Goal: Information Seeking & Learning: Learn about a topic

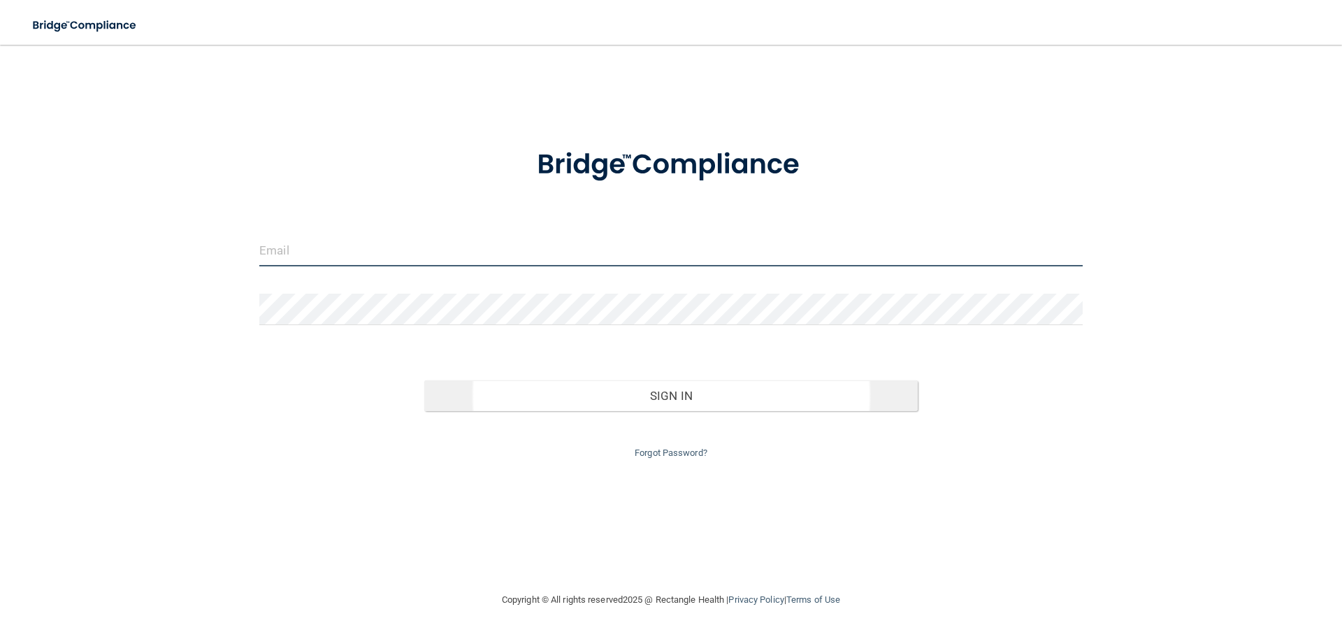
type input "[EMAIL_ADDRESS][DOMAIN_NAME]"
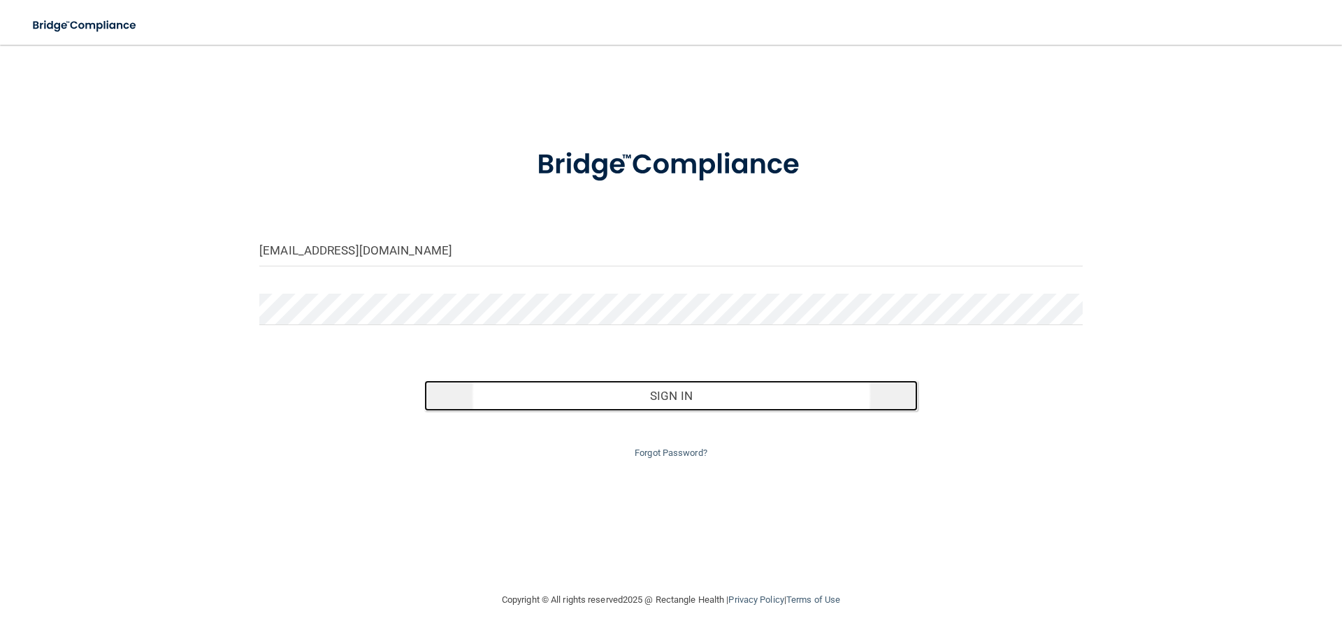
click at [677, 394] on button "Sign In" at bounding box center [671, 395] width 494 height 31
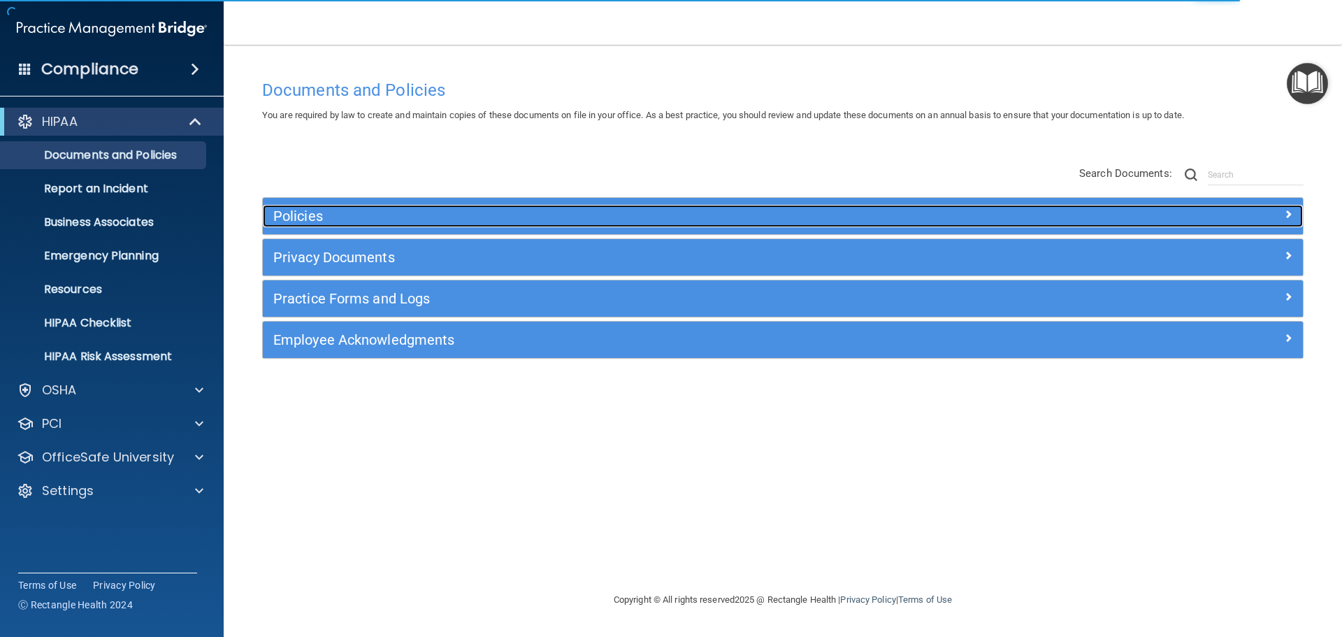
click at [642, 212] on h5 "Policies" at bounding box center [652, 215] width 759 height 15
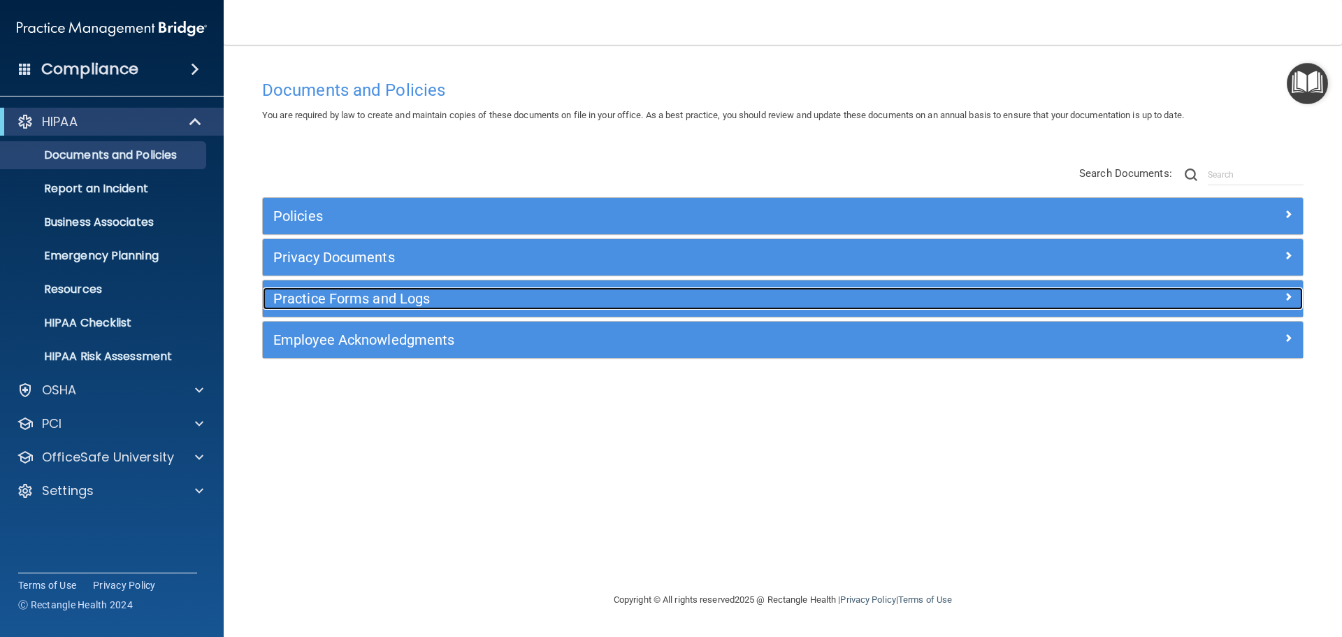
click at [344, 297] on h5 "Practice Forms and Logs" at bounding box center [652, 298] width 759 height 15
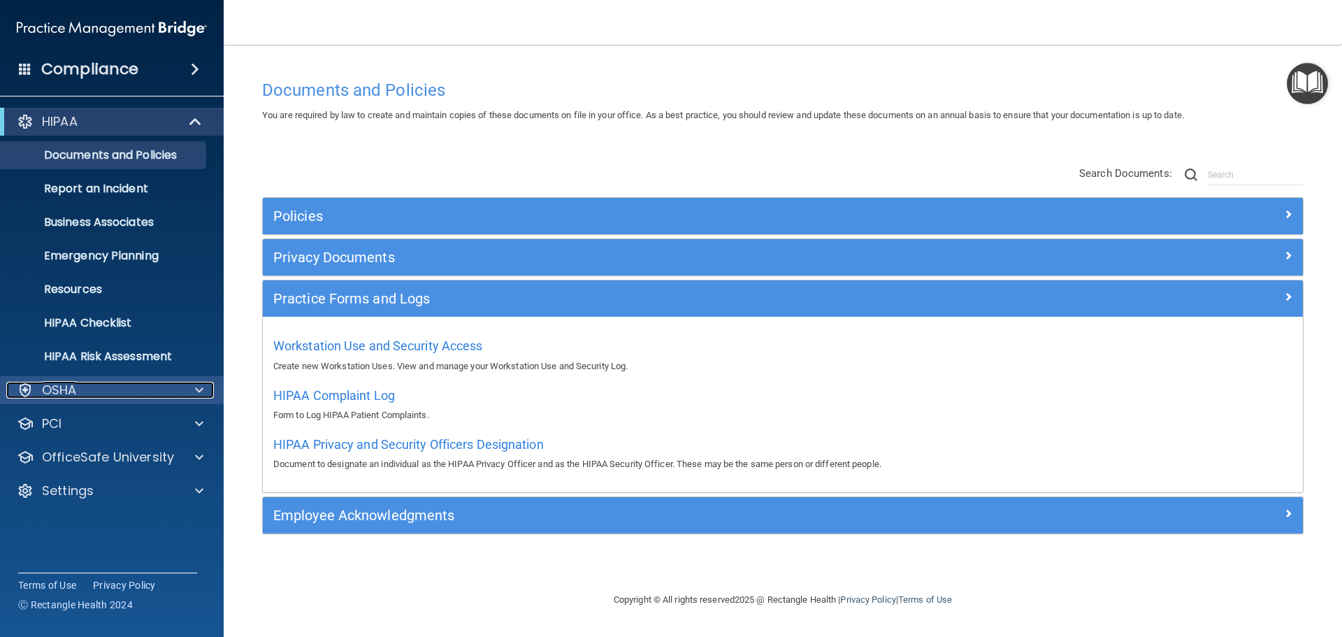
click at [70, 384] on p "OSHA" at bounding box center [59, 390] width 35 height 17
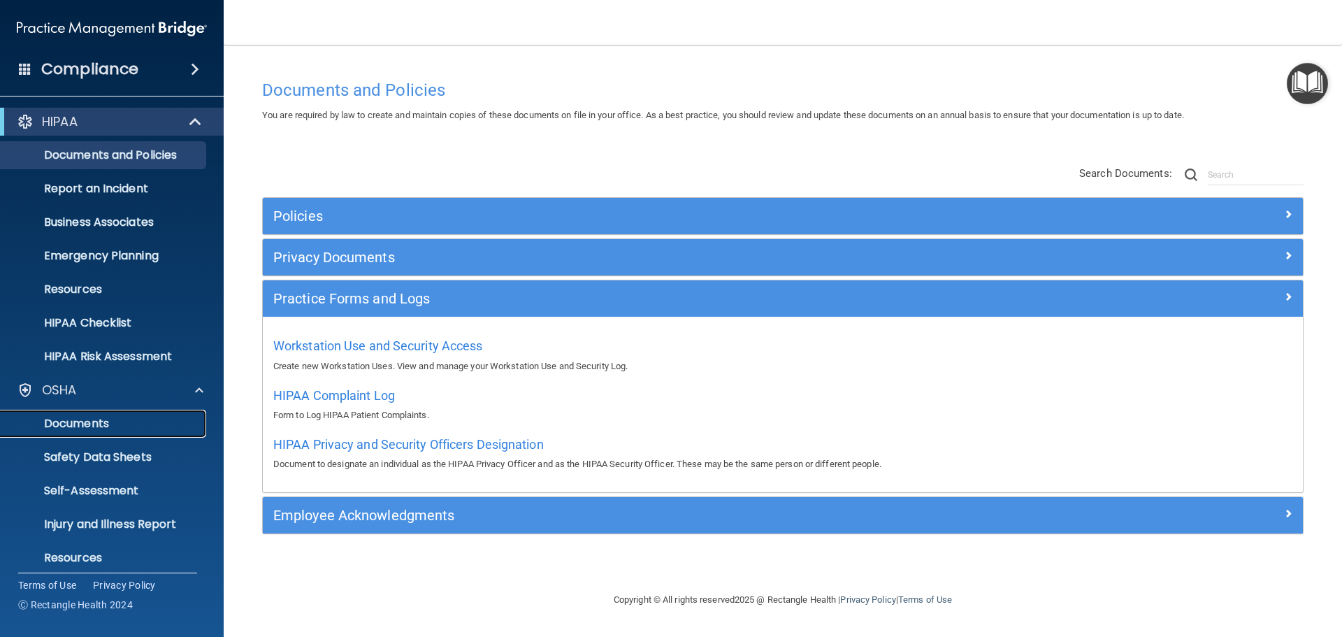
click at [97, 418] on p "Documents" at bounding box center [104, 424] width 191 height 14
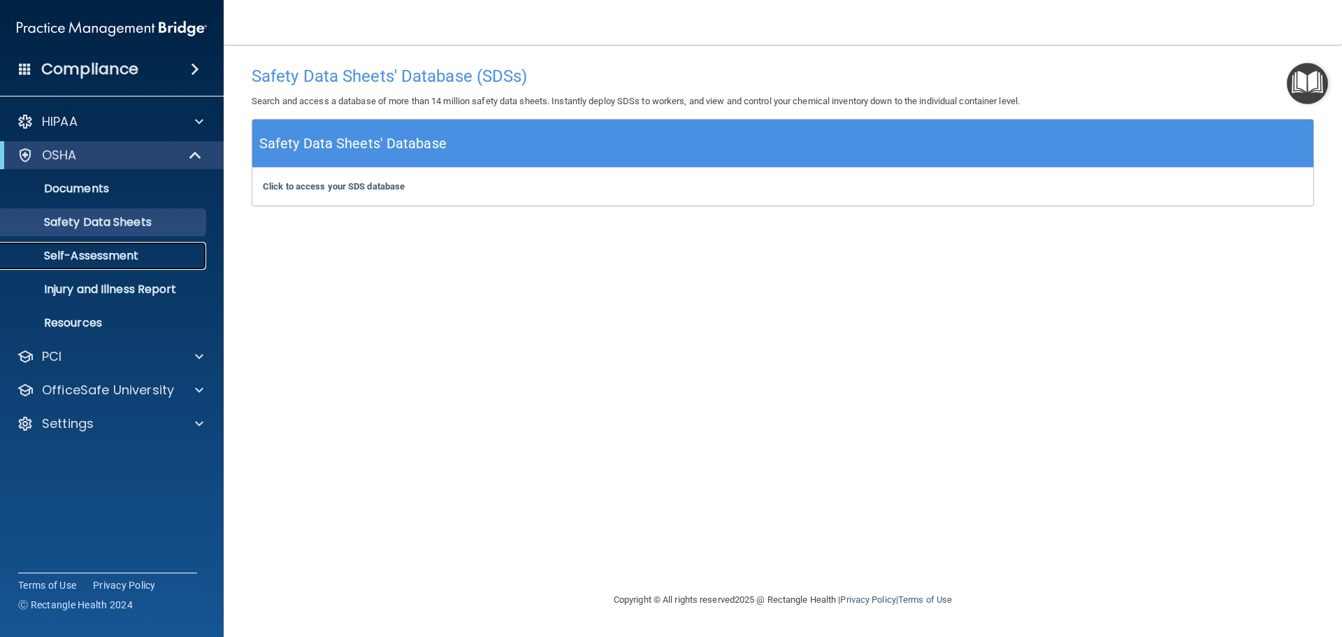
click at [64, 250] on p "Self-Assessment" at bounding box center [104, 256] width 191 height 14
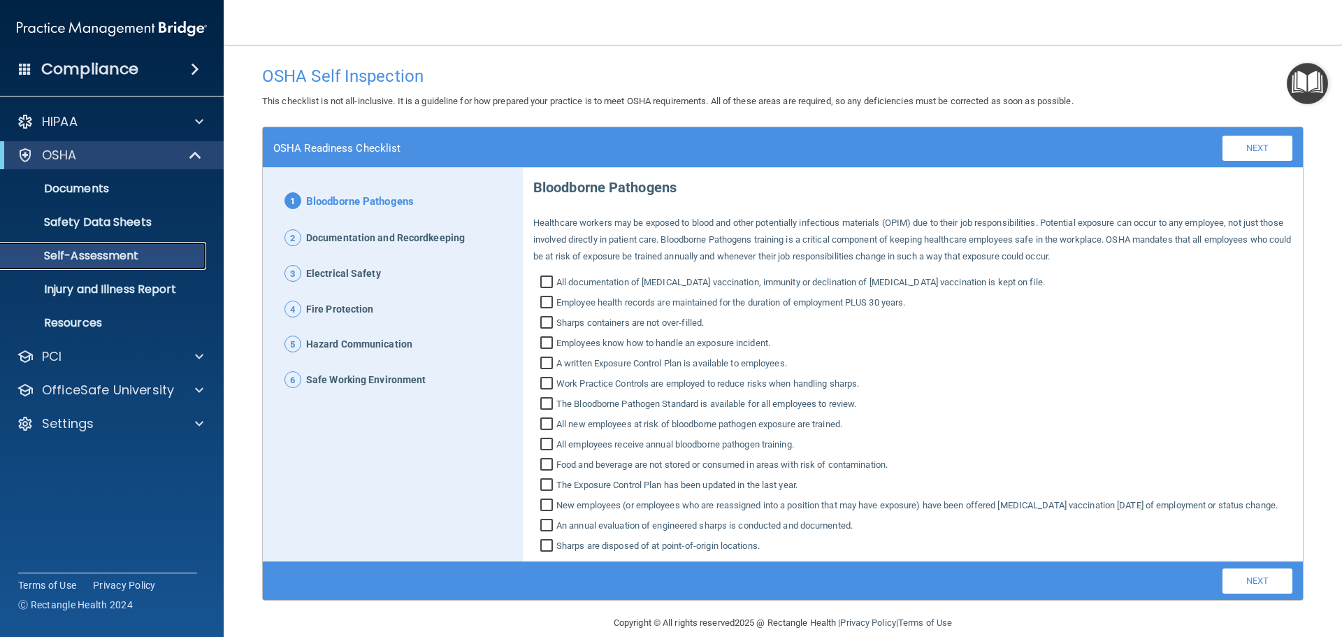
scroll to position [36, 0]
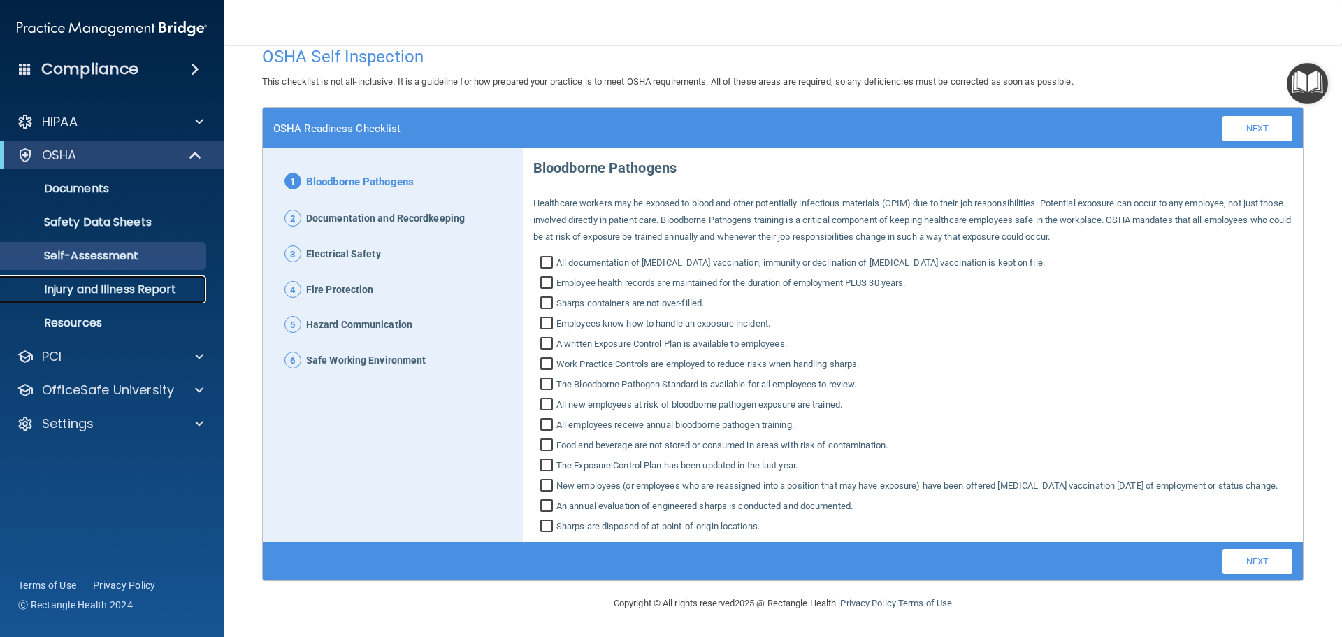
click at [91, 289] on p "Injury and Illness Report" at bounding box center [104, 289] width 191 height 14
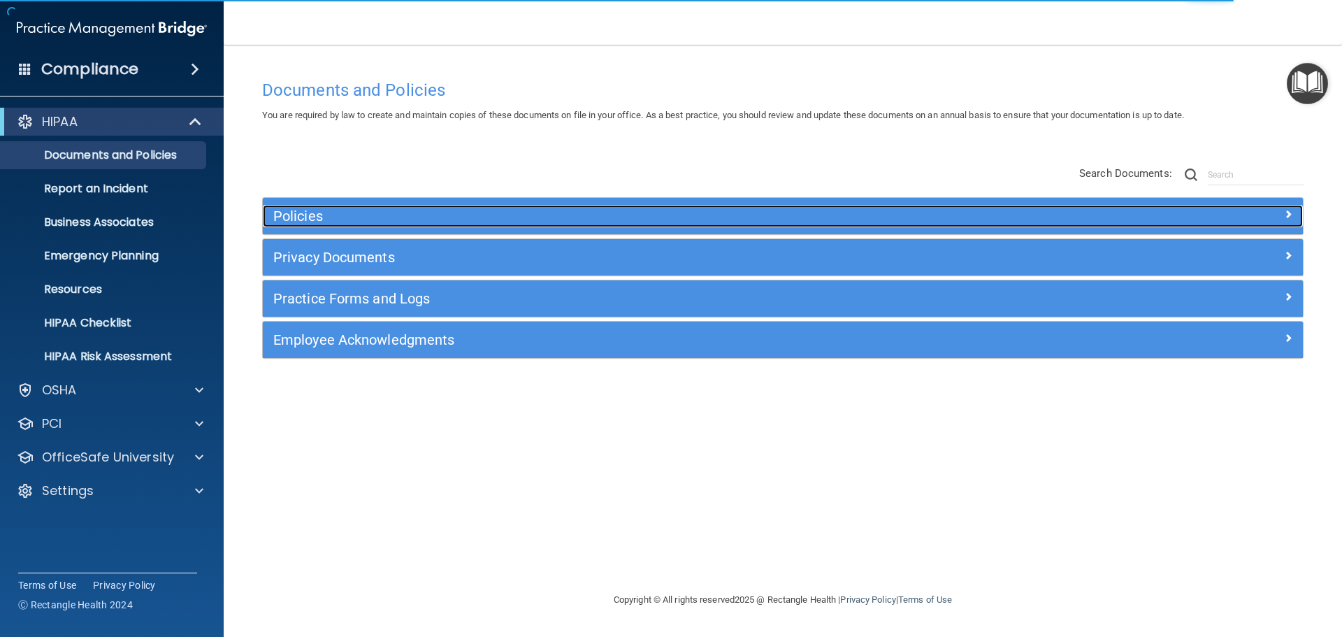
click at [1284, 212] on span at bounding box center [1288, 213] width 8 height 17
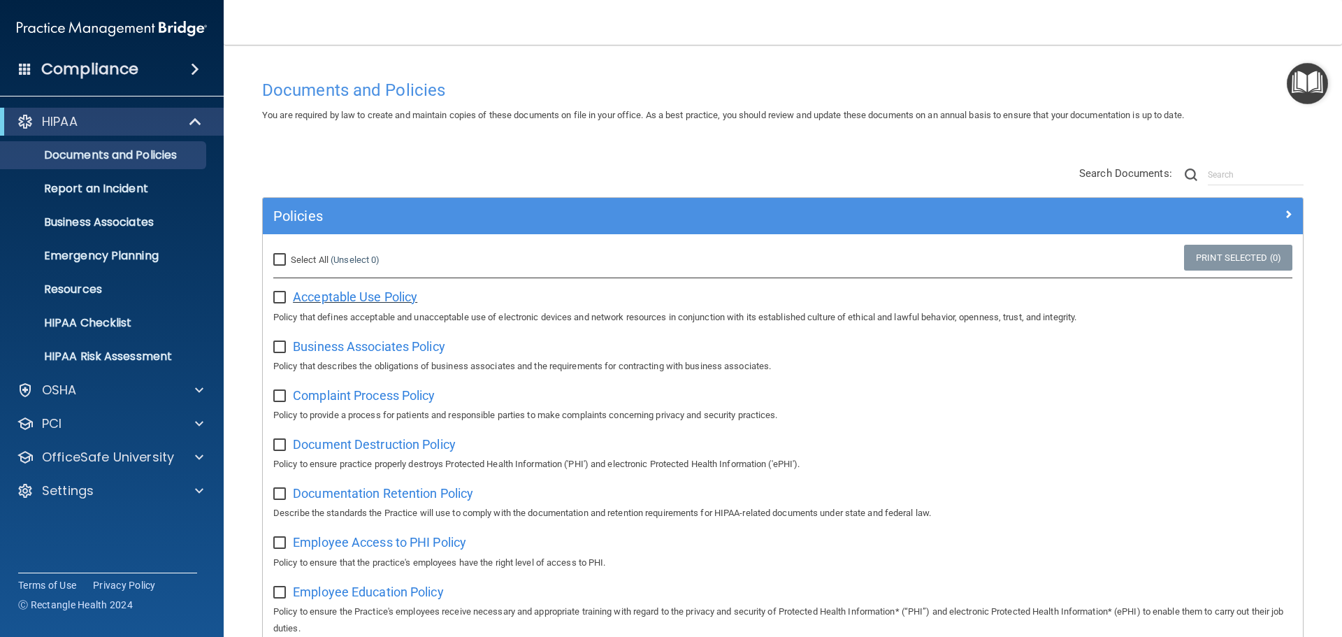
click at [330, 293] on span "Acceptable Use Policy" at bounding box center [355, 296] width 124 height 15
click at [354, 293] on span "Acceptable Use Policy" at bounding box center [355, 296] width 124 height 15
click at [347, 347] on span "Business Associates Policy" at bounding box center [369, 346] width 152 height 15
click at [338, 396] on span "Complaint Process Policy" at bounding box center [364, 395] width 142 height 15
click at [338, 448] on span "Document Destruction Policy" at bounding box center [374, 444] width 163 height 15
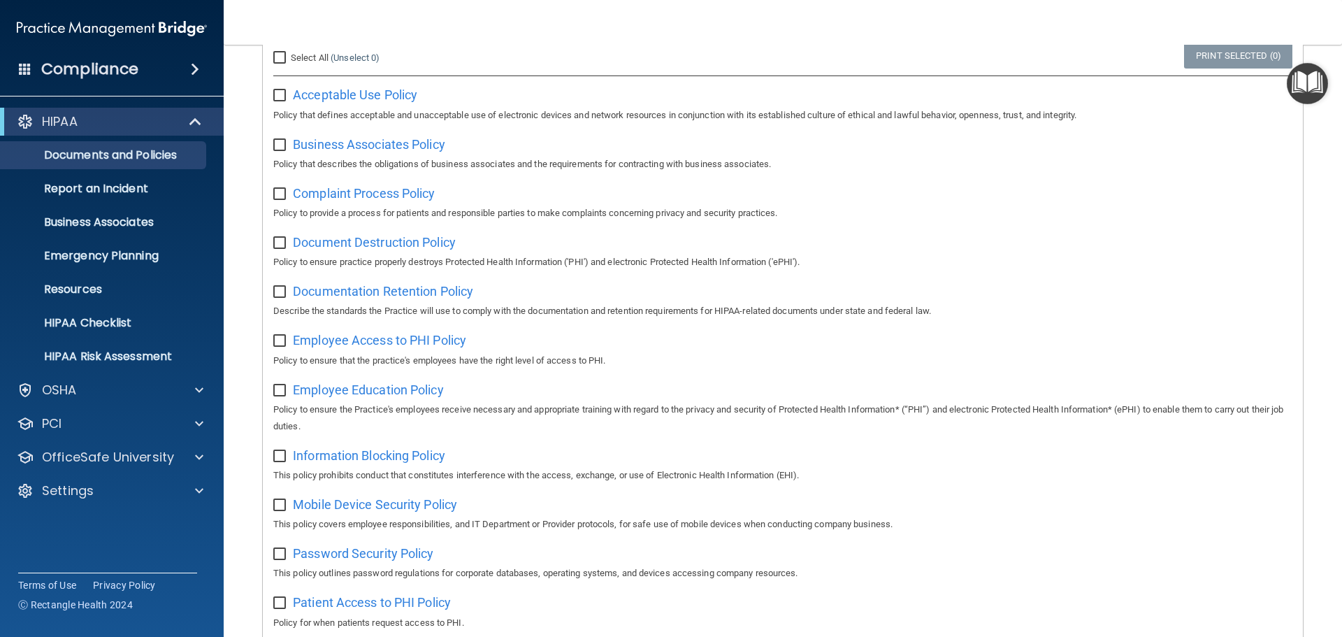
scroll to position [210, 0]
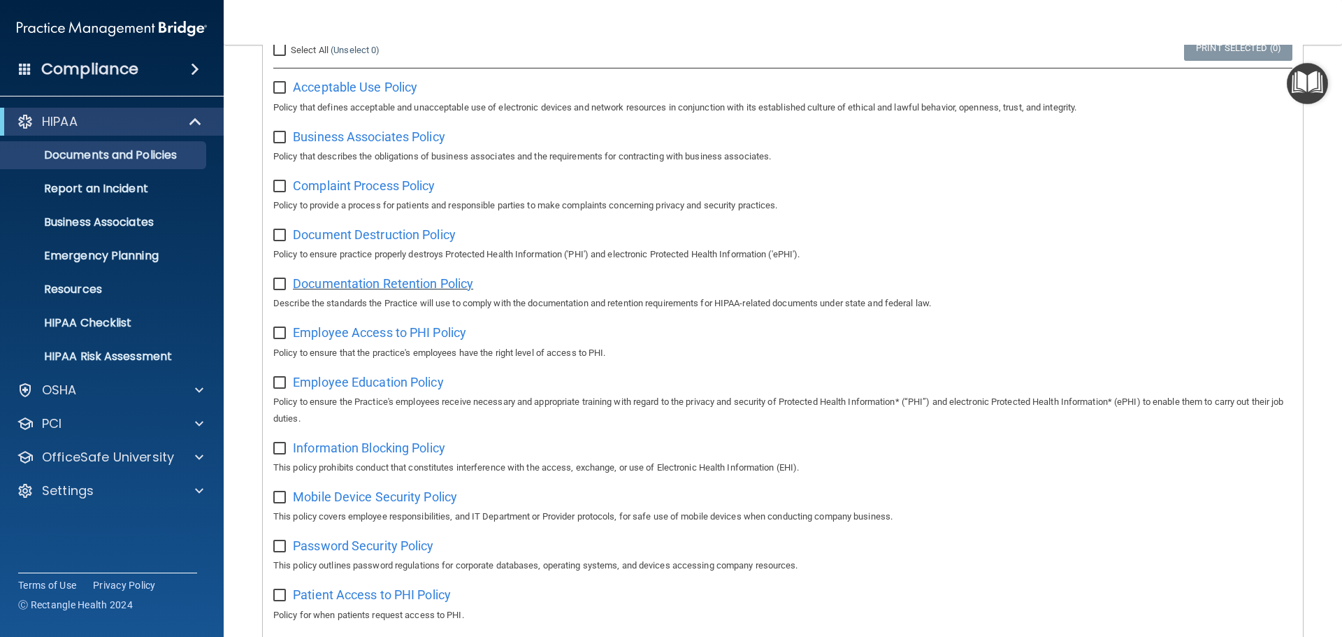
click at [407, 284] on span "Documentation Retention Policy" at bounding box center [383, 283] width 180 height 15
click at [385, 333] on span "Employee Access to PHI Policy" at bounding box center [379, 332] width 173 height 15
click at [345, 385] on span "Employee Education Policy" at bounding box center [368, 382] width 151 height 15
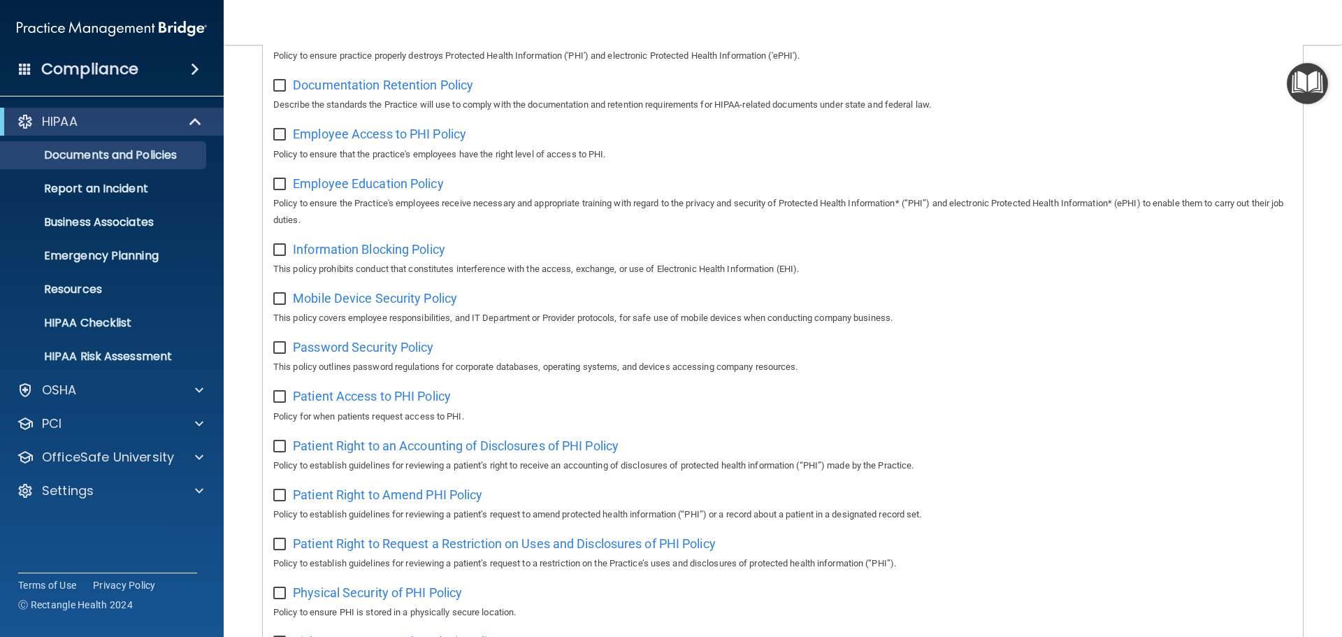
scroll to position [419, 0]
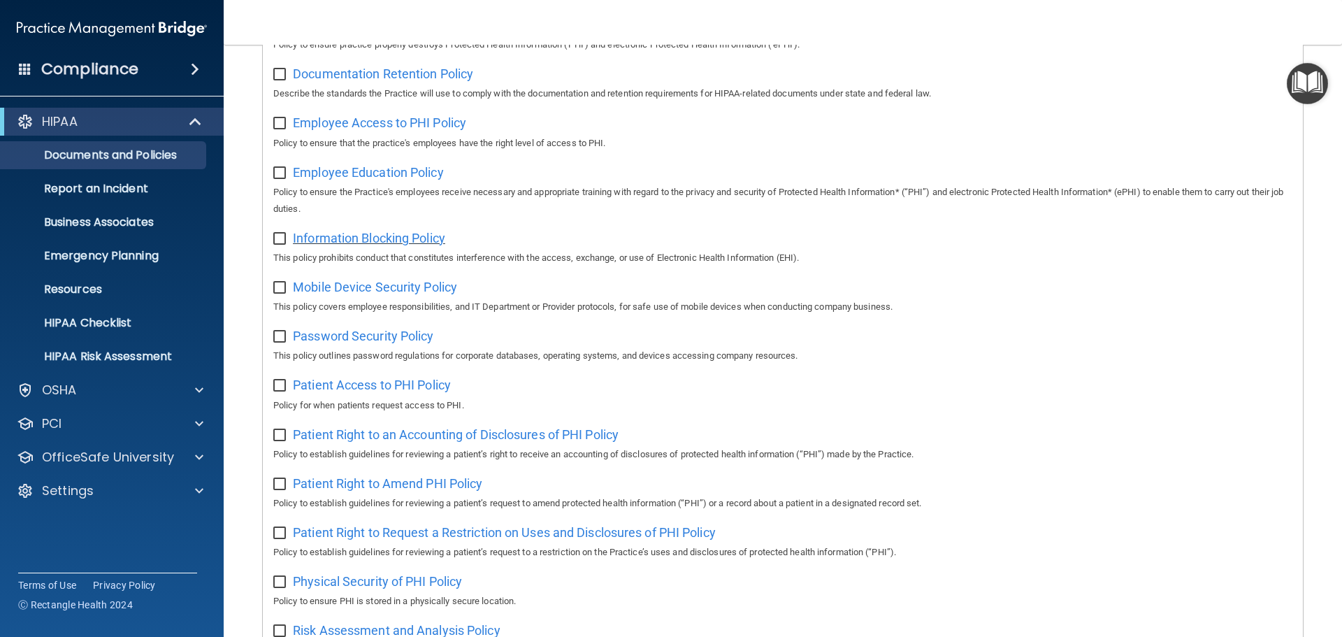
click at [358, 240] on span "Information Blocking Policy" at bounding box center [369, 238] width 152 height 15
click at [394, 438] on span "Patient Right to an Accounting of Disclosures of PHI Policy" at bounding box center [456, 434] width 326 height 15
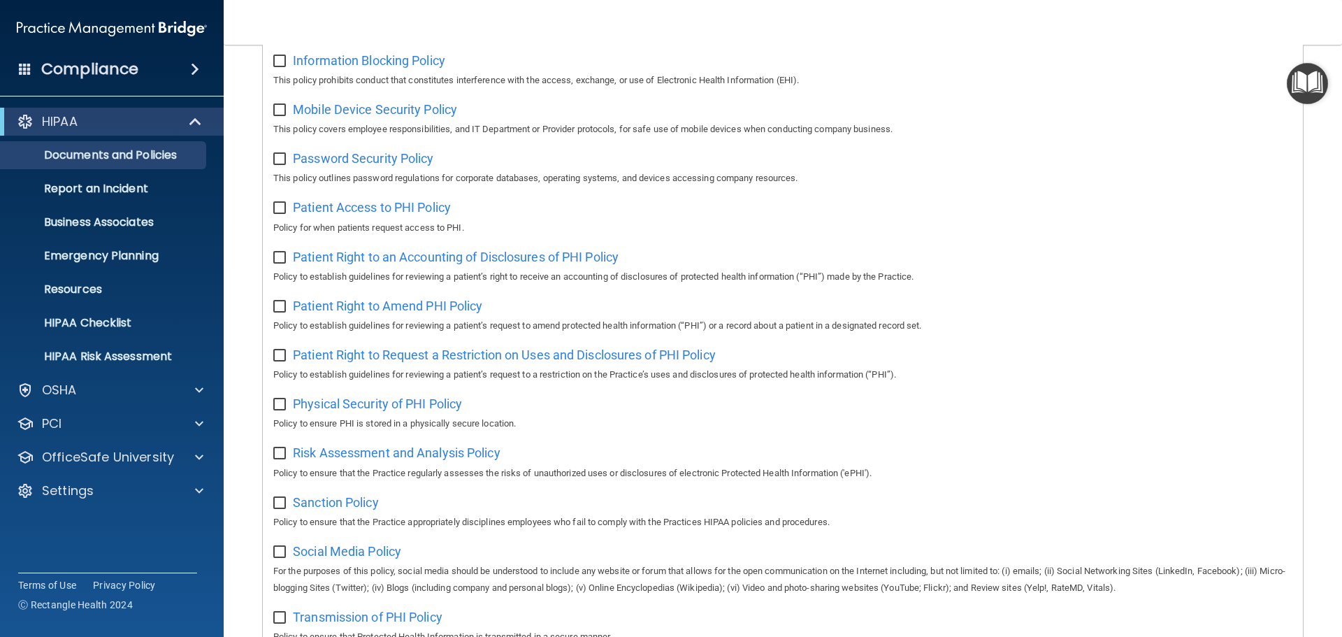
scroll to position [629, 0]
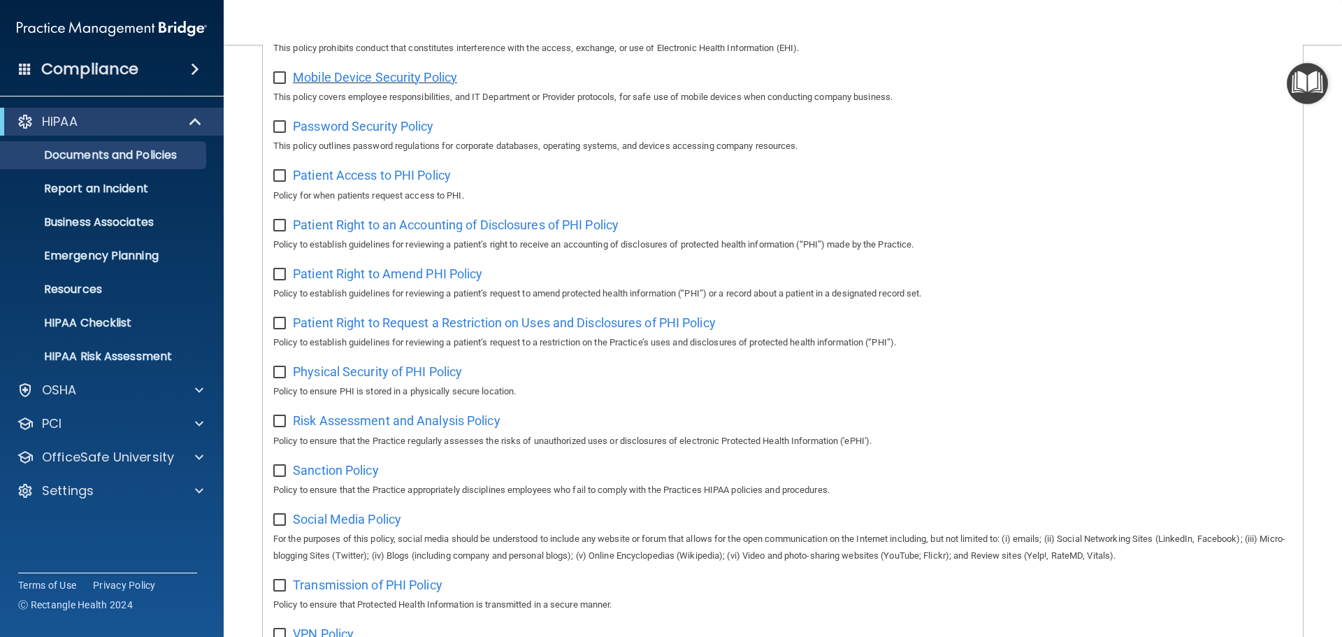
click at [359, 80] on span "Mobile Device Security Policy" at bounding box center [375, 77] width 164 height 15
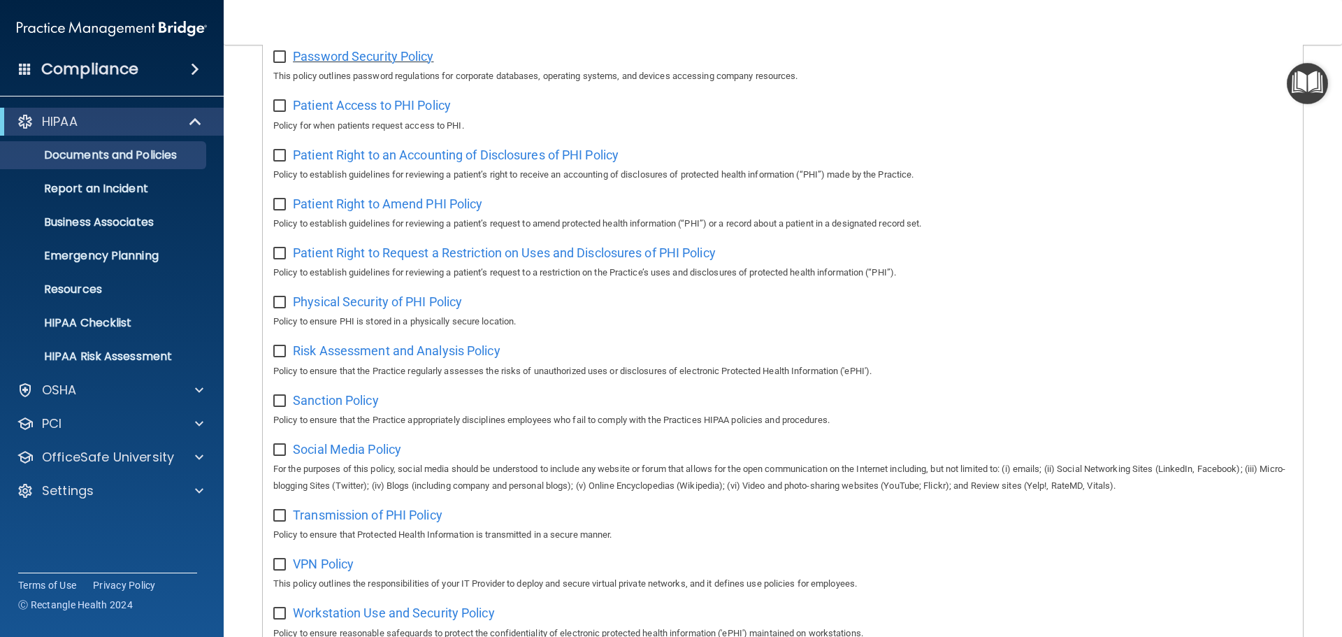
click at [378, 64] on span "Password Security Policy" at bounding box center [363, 56] width 140 height 15
click at [377, 113] on span "Patient Access to PHI Policy" at bounding box center [372, 105] width 158 height 15
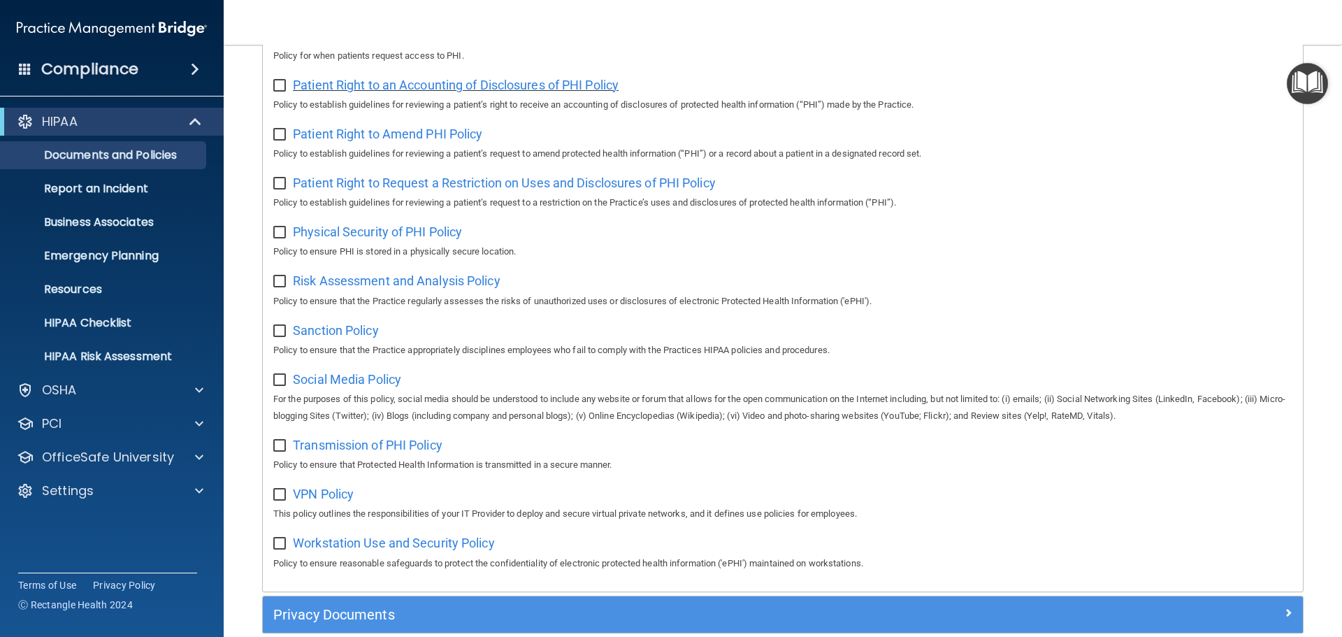
click at [523, 88] on span "Patient Right to an Accounting of Disclosures of PHI Policy" at bounding box center [456, 85] width 326 height 15
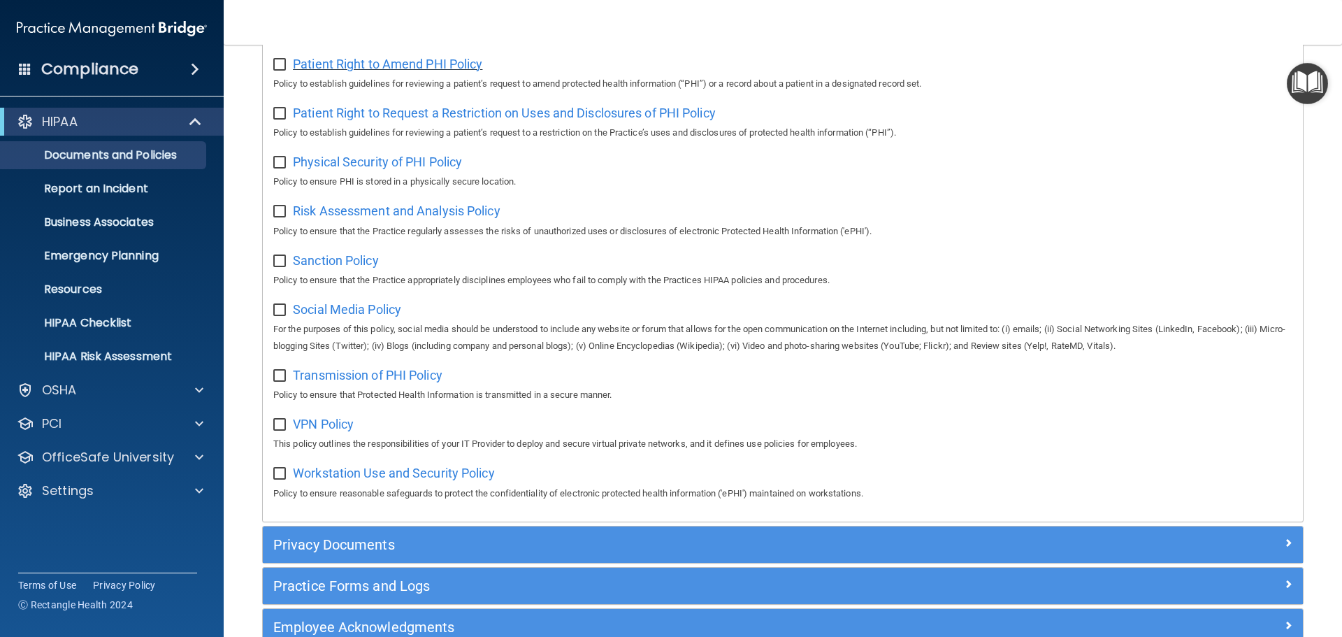
click at [398, 71] on span "Patient Right to Amend PHI Policy" at bounding box center [387, 64] width 189 height 15
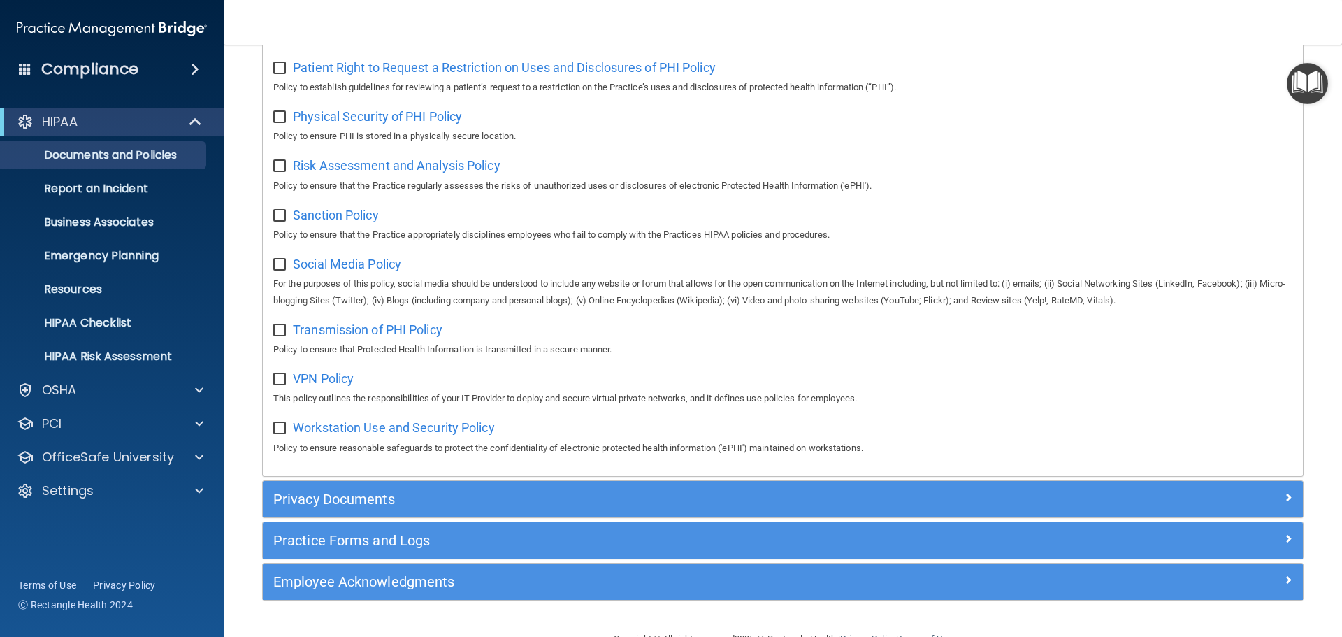
scroll to position [909, 0]
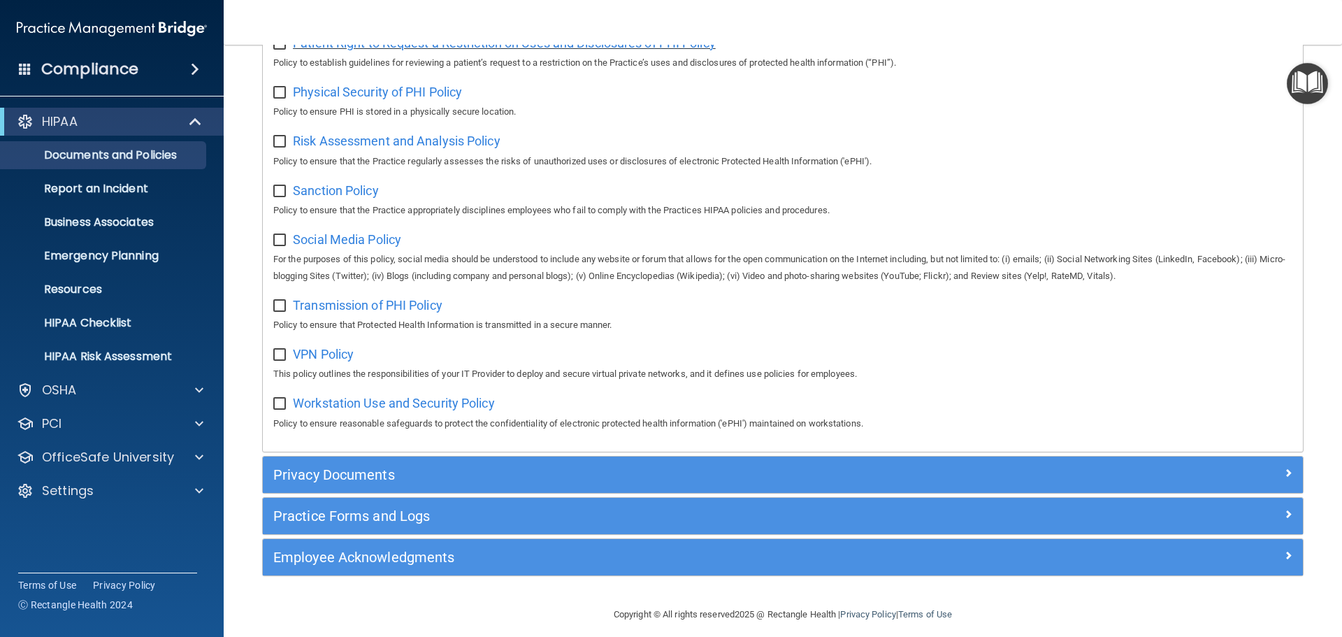
click at [460, 50] on span "Patient Right to Request a Restriction on Uses and Disclosures of PHI Policy" at bounding box center [504, 43] width 423 height 15
click at [403, 99] on span "Physical Security of PHI Policy" at bounding box center [377, 92] width 169 height 15
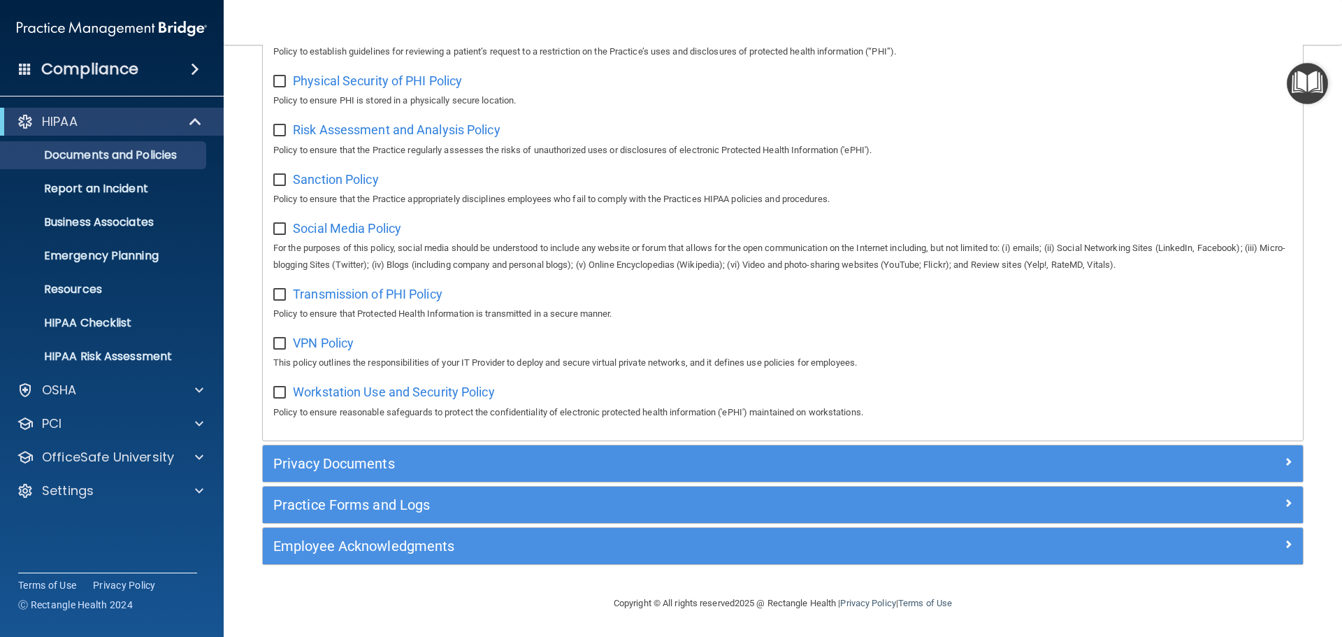
scroll to position [934, 0]
click at [414, 128] on span "Risk Assessment and Analysis Policy" at bounding box center [397, 129] width 208 height 15
click at [361, 172] on span "Sanction Policy" at bounding box center [336, 179] width 86 height 15
click at [346, 225] on span "Social Media Policy" at bounding box center [347, 228] width 108 height 15
click at [350, 287] on span "Transmission of PHI Policy" at bounding box center [368, 294] width 150 height 15
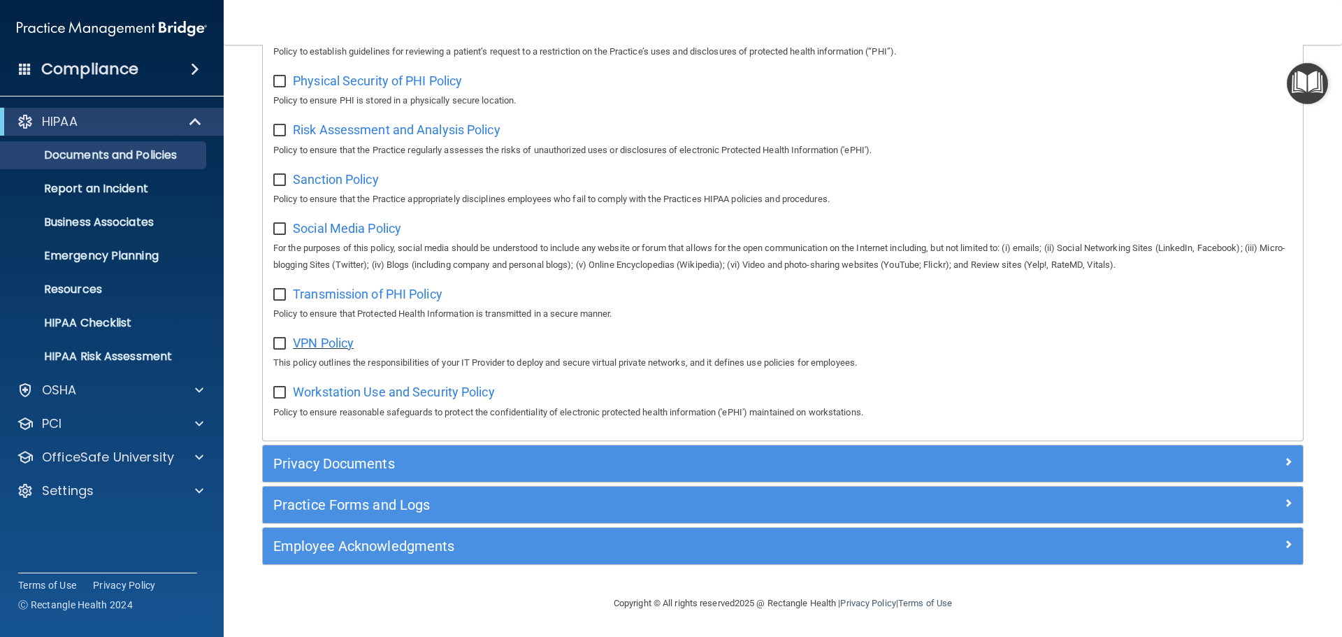
click at [331, 343] on span "VPN Policy" at bounding box center [323, 342] width 61 height 15
click at [362, 387] on span "Workstation Use and Security Policy" at bounding box center [394, 391] width 202 height 15
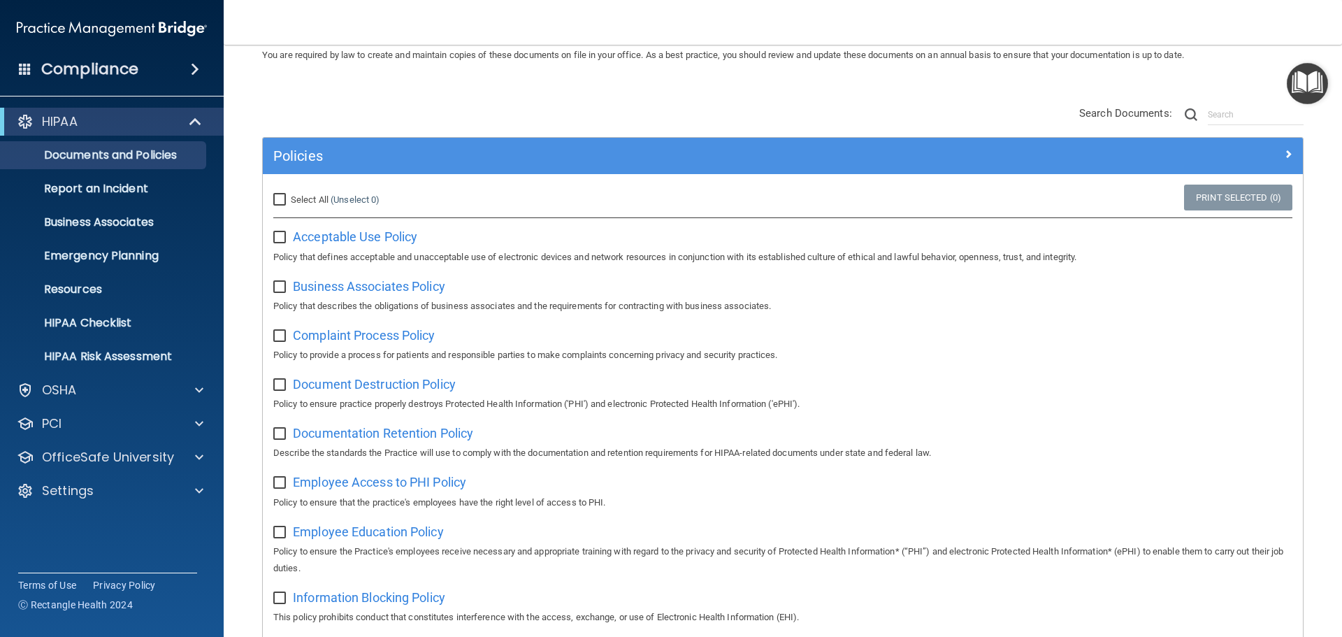
scroll to position [59, 0]
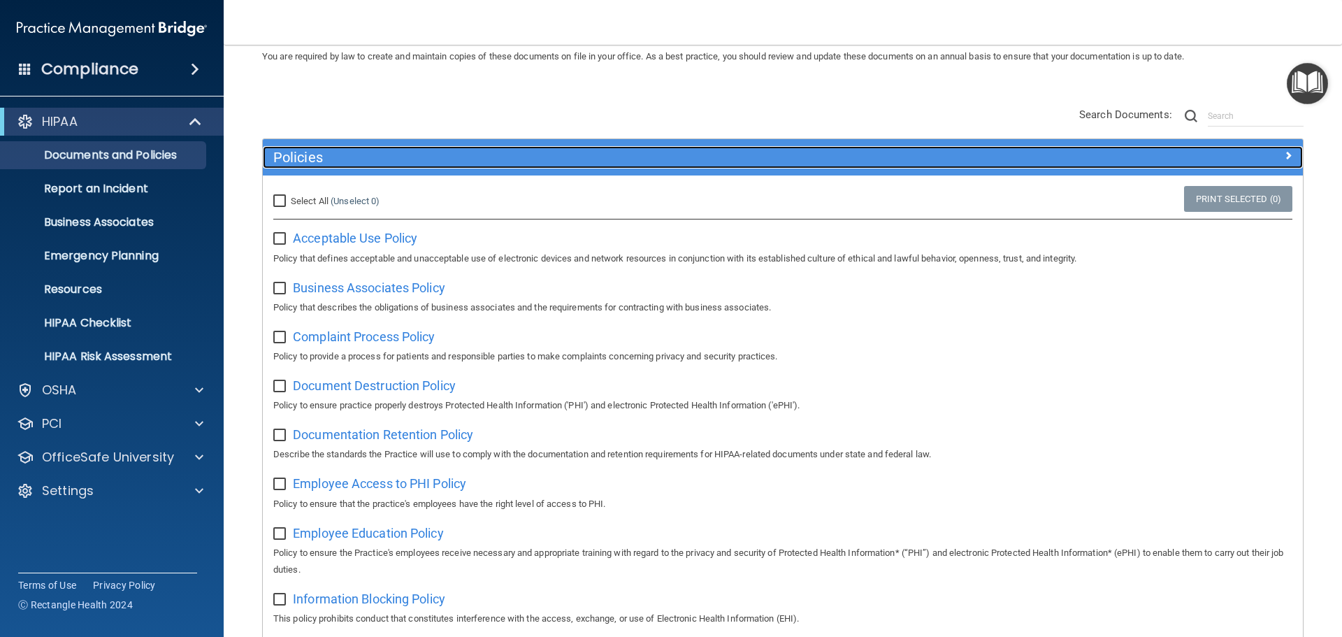
click at [1264, 157] on div at bounding box center [1173, 154] width 260 height 17
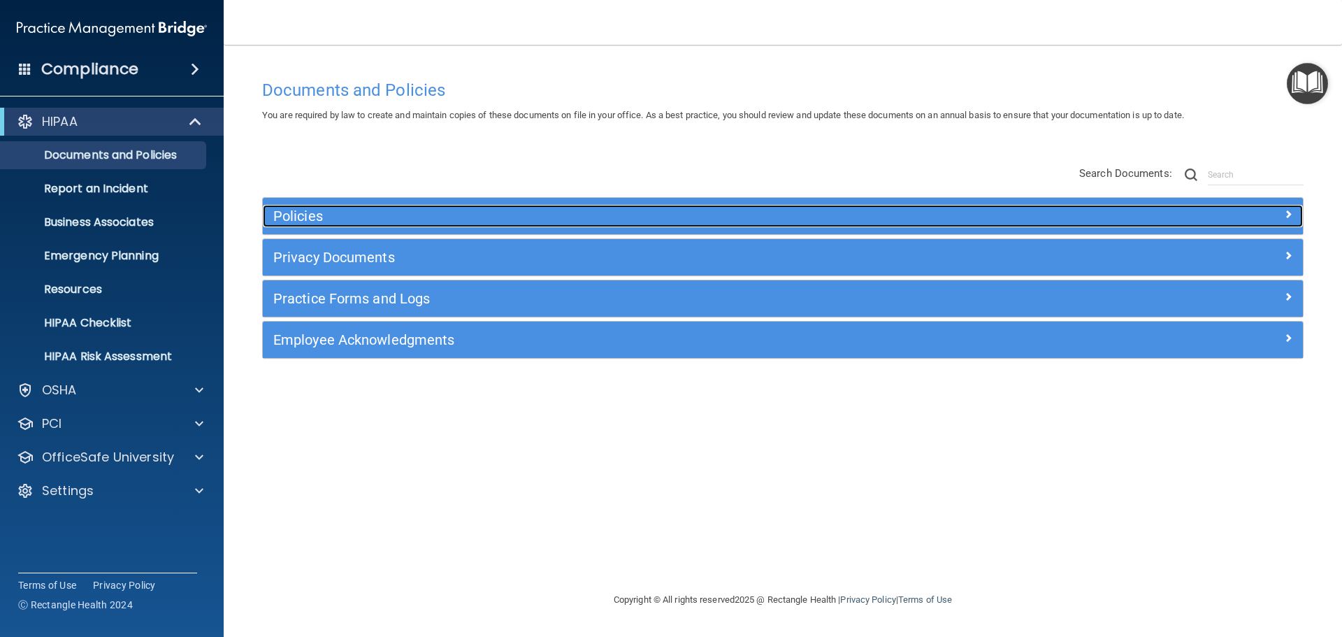
scroll to position [0, 0]
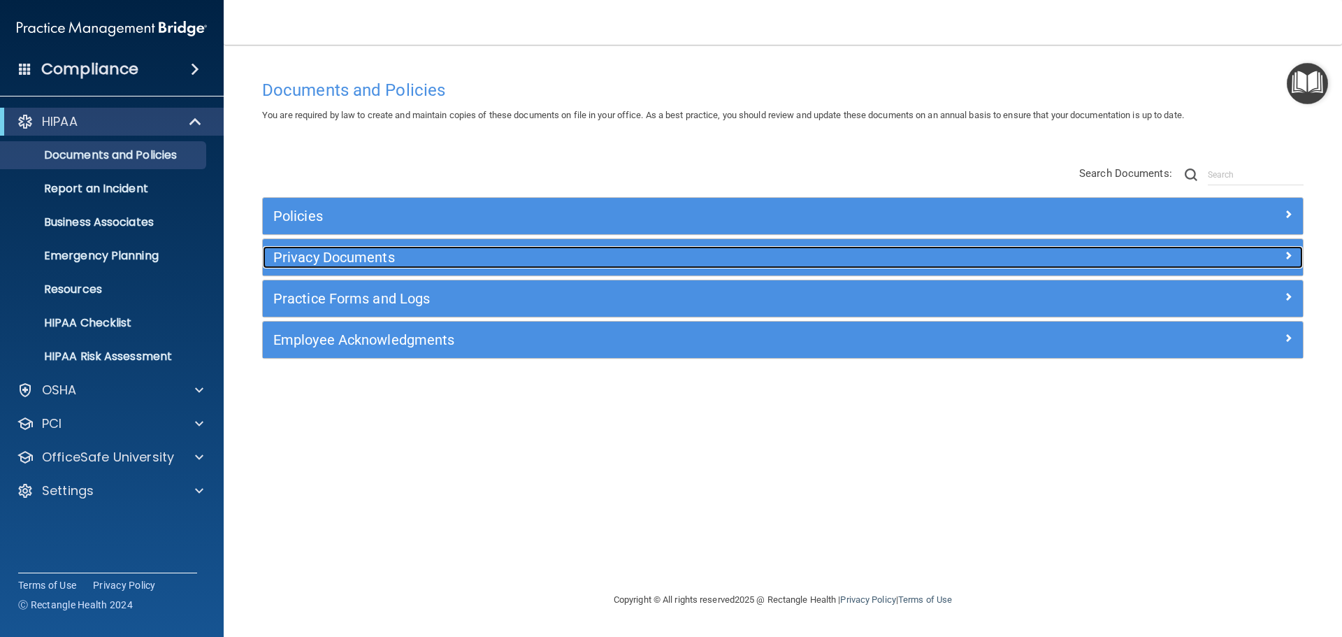
click at [308, 257] on h5 "Privacy Documents" at bounding box center [652, 257] width 759 height 15
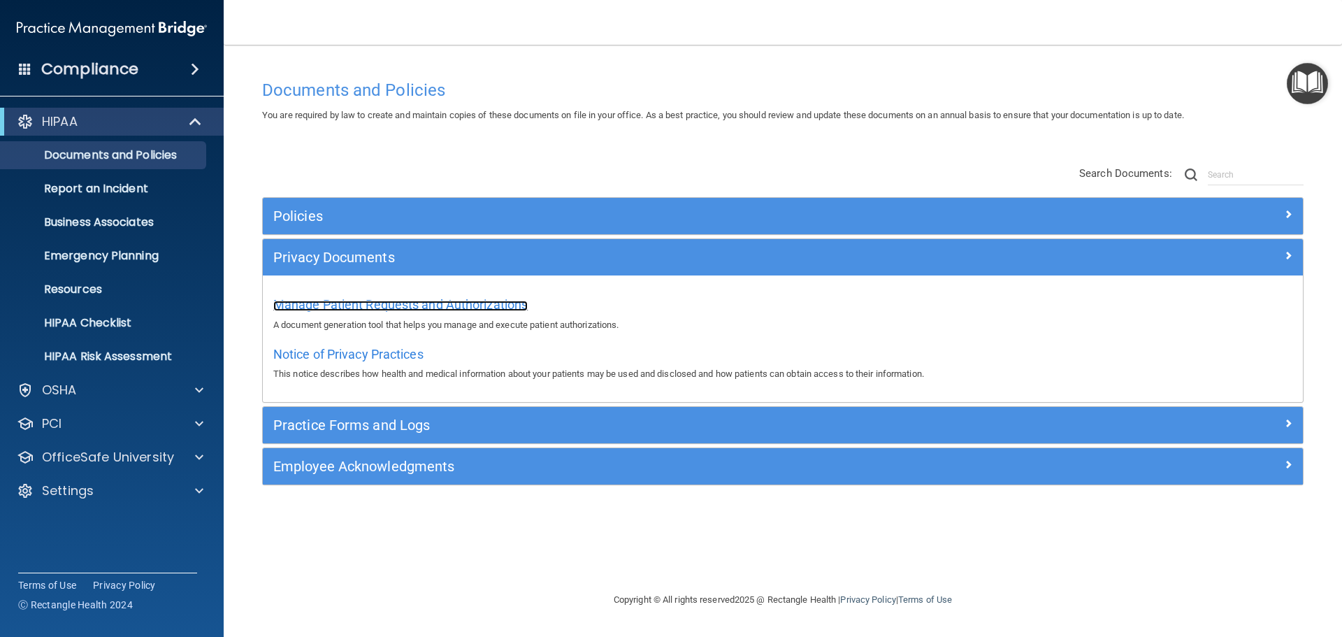
click at [377, 302] on span "Manage Patient Requests and Authorizations" at bounding box center [400, 304] width 254 height 15
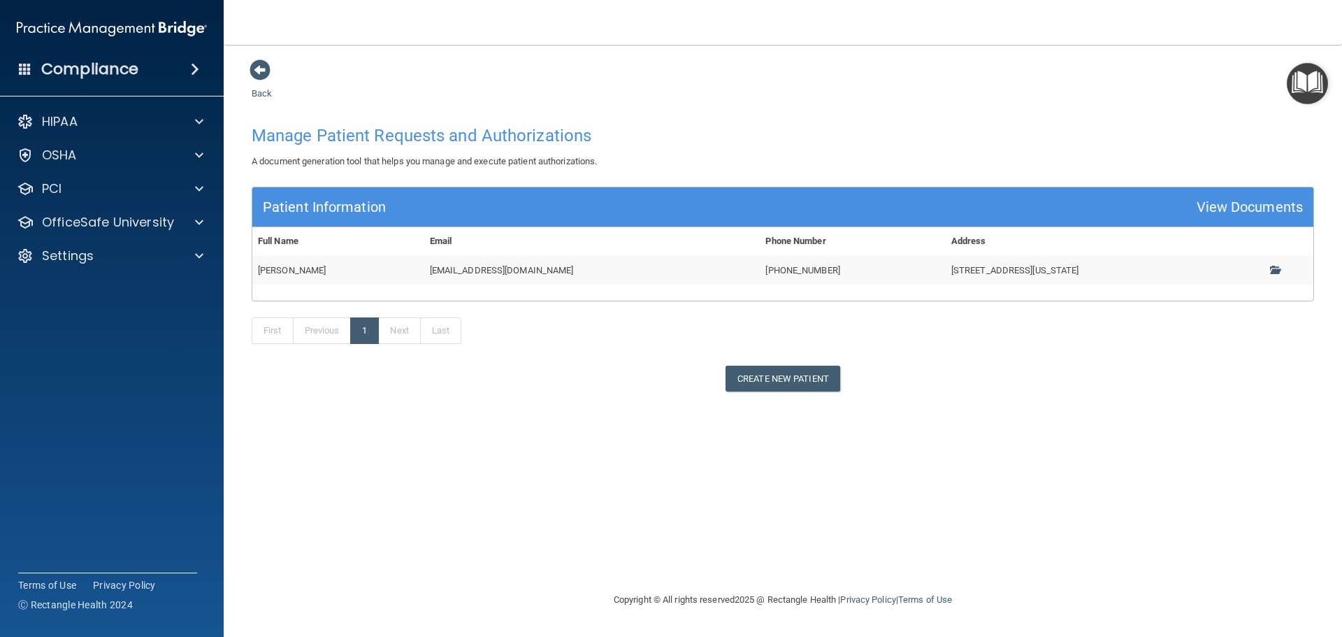
click at [259, 87] on div "Back Manage Patient Requests and Authorizations A document generation tool that…" at bounding box center [783, 225] width 1062 height 333
click at [259, 89] on link "Back" at bounding box center [262, 84] width 20 height 27
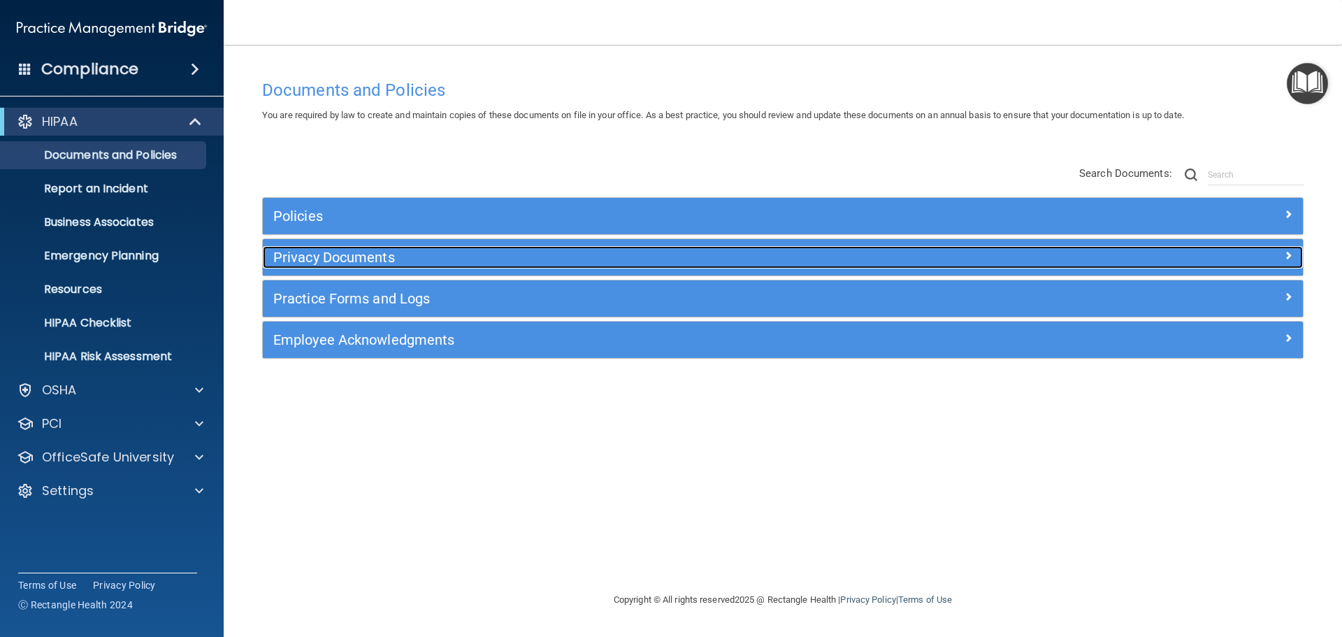
click at [375, 253] on h5 "Privacy Documents" at bounding box center [652, 257] width 759 height 15
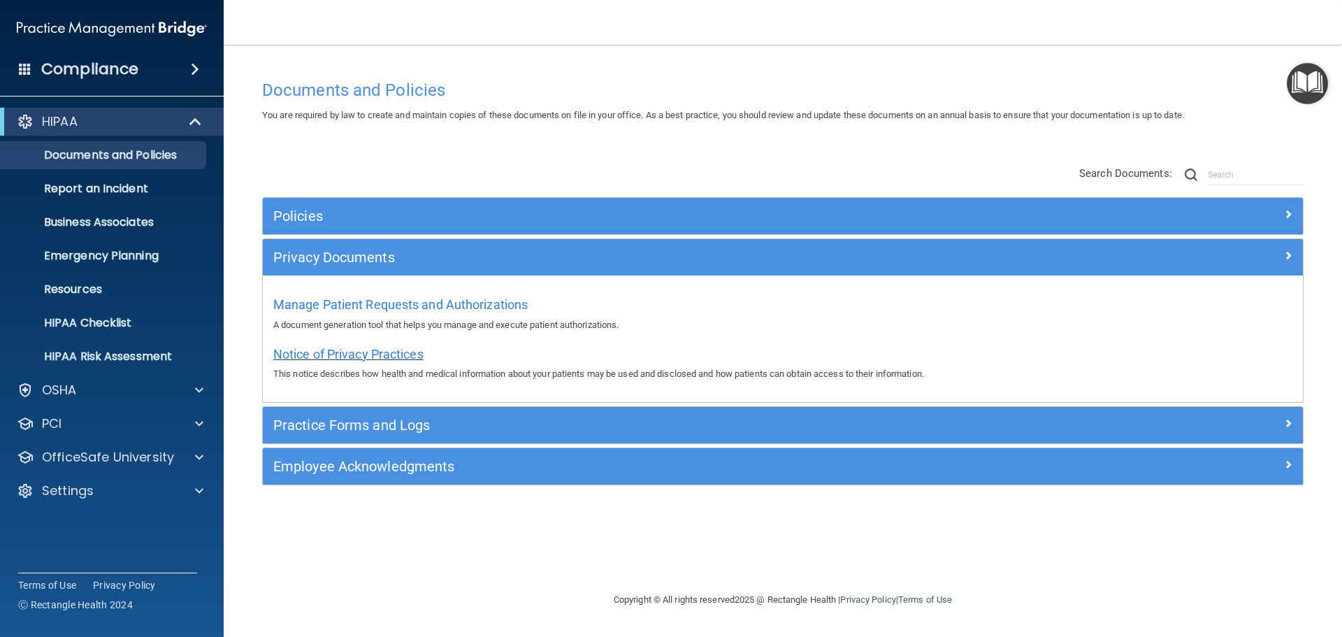
click at [332, 348] on span "Notice of Privacy Practices" at bounding box center [348, 354] width 150 height 15
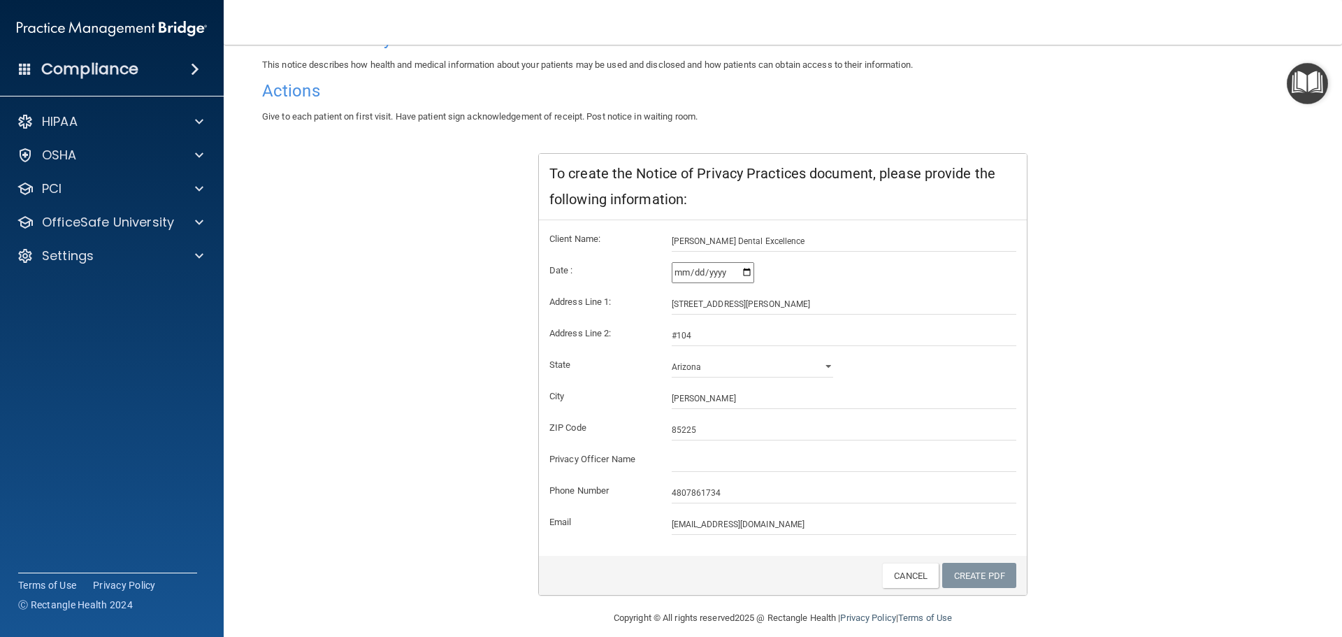
scroll to position [139, 0]
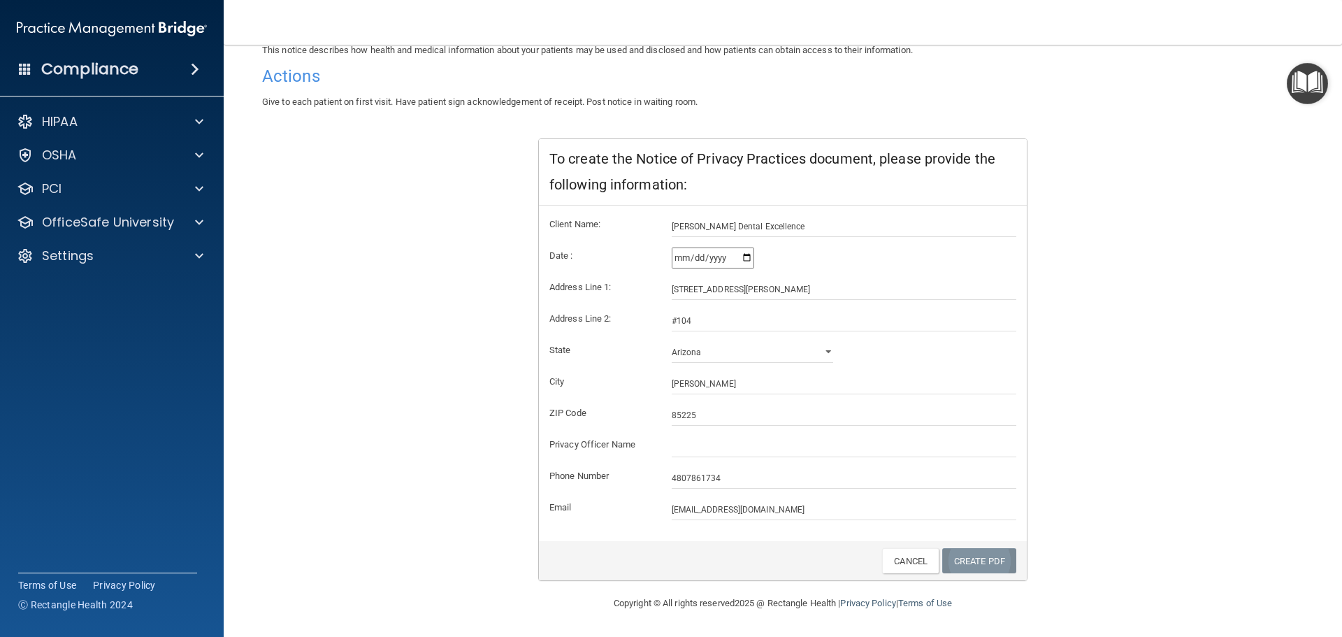
click at [969, 565] on link "Create PDF" at bounding box center [979, 561] width 74 height 26
click at [978, 561] on link "Create PDF" at bounding box center [979, 561] width 74 height 26
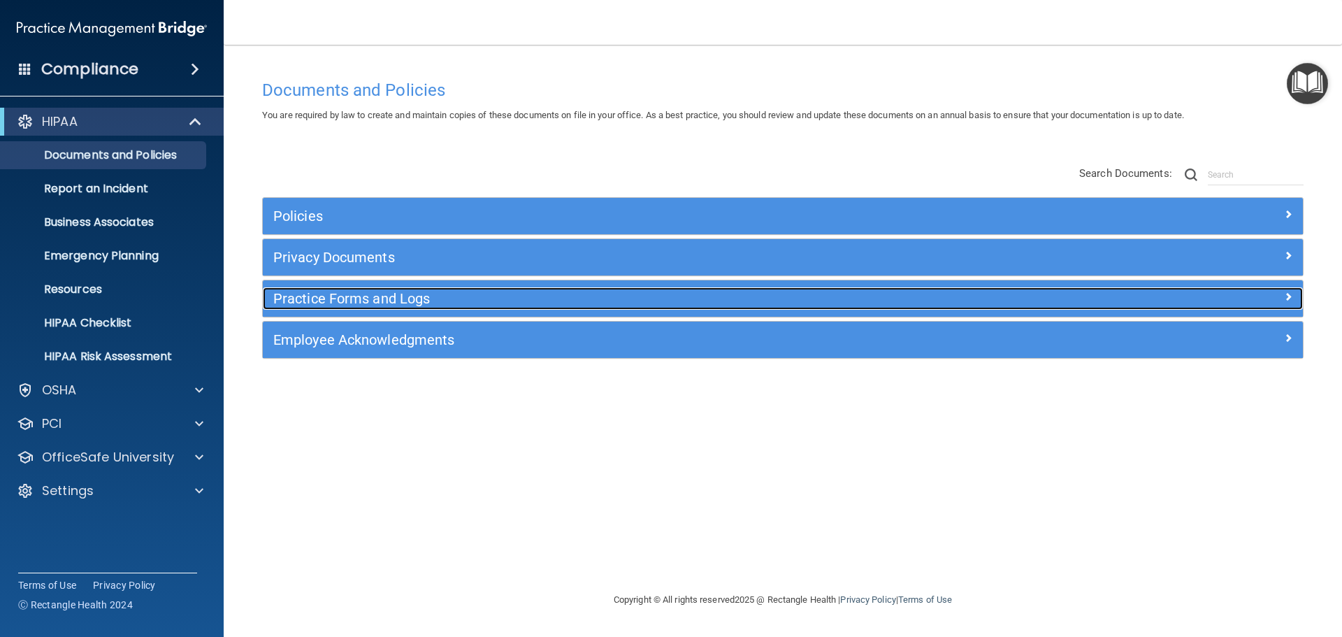
click at [347, 296] on h5 "Practice Forms and Logs" at bounding box center [652, 298] width 759 height 15
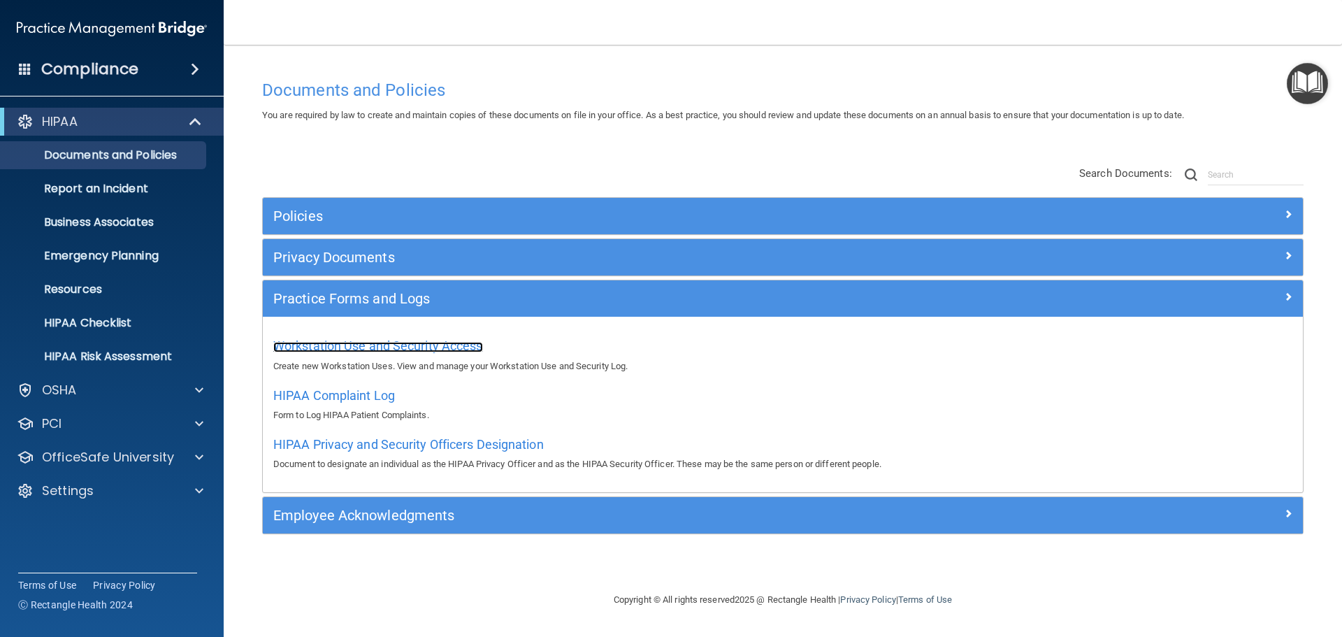
click at [445, 344] on span "Workstation Use and Security Access" at bounding box center [378, 345] width 210 height 15
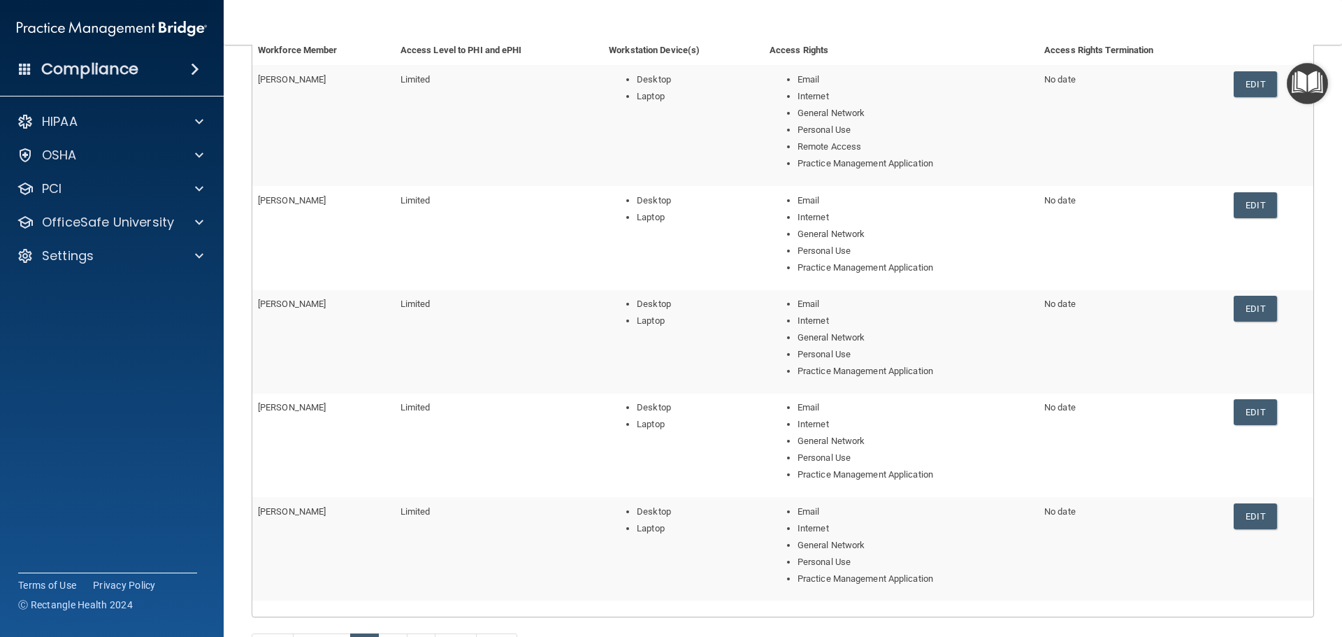
scroll to position [140, 0]
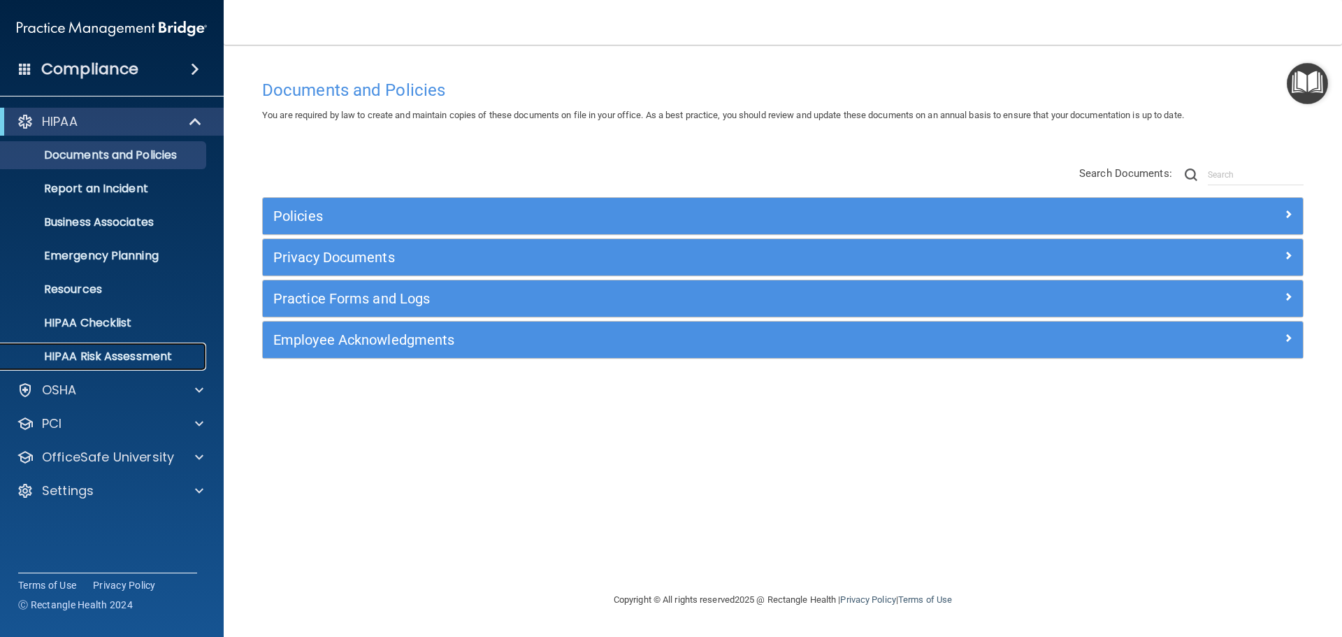
click at [79, 355] on p "HIPAA Risk Assessment" at bounding box center [104, 356] width 191 height 14
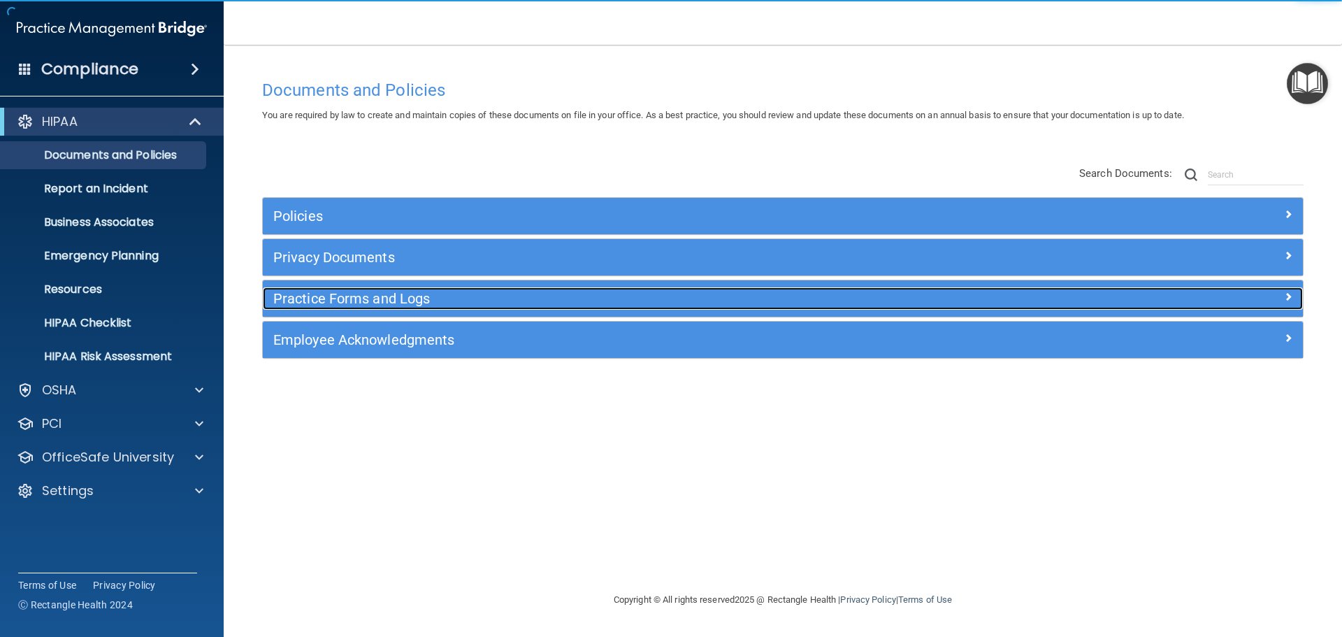
click at [365, 293] on h5 "Practice Forms and Logs" at bounding box center [652, 298] width 759 height 15
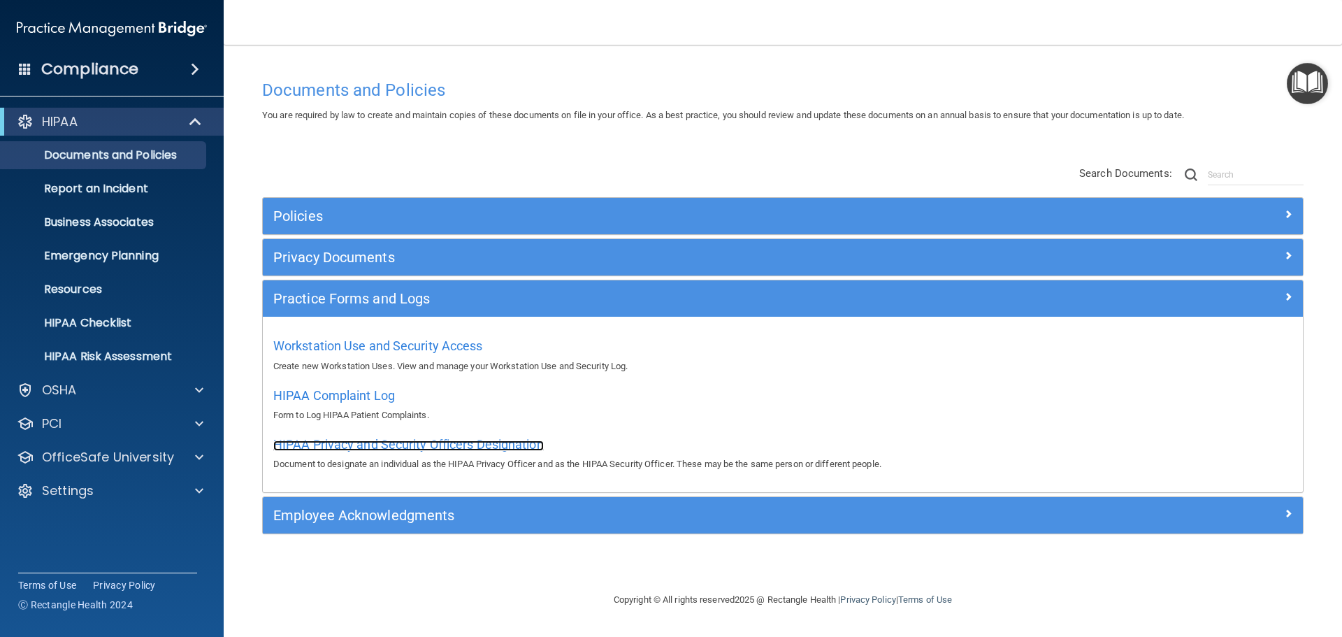
click at [359, 442] on span "HIPAA Privacy and Security Officers Designation" at bounding box center [408, 444] width 270 height 15
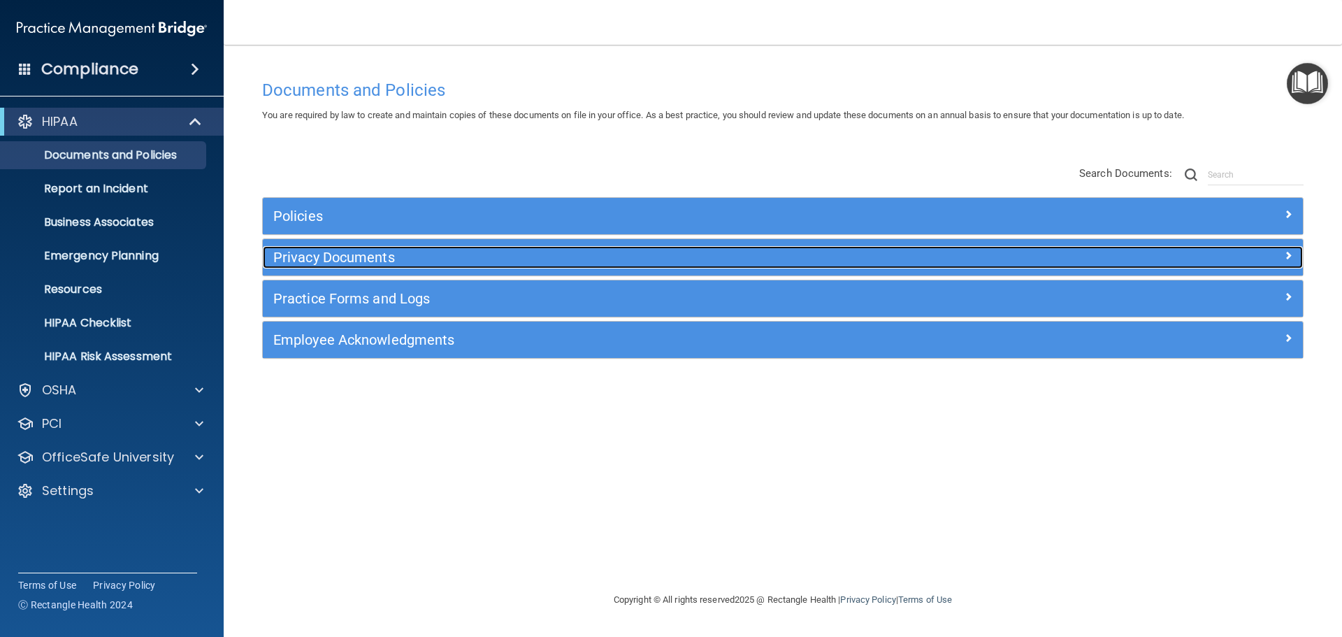
click at [333, 252] on h5 "Privacy Documents" at bounding box center [652, 257] width 759 height 15
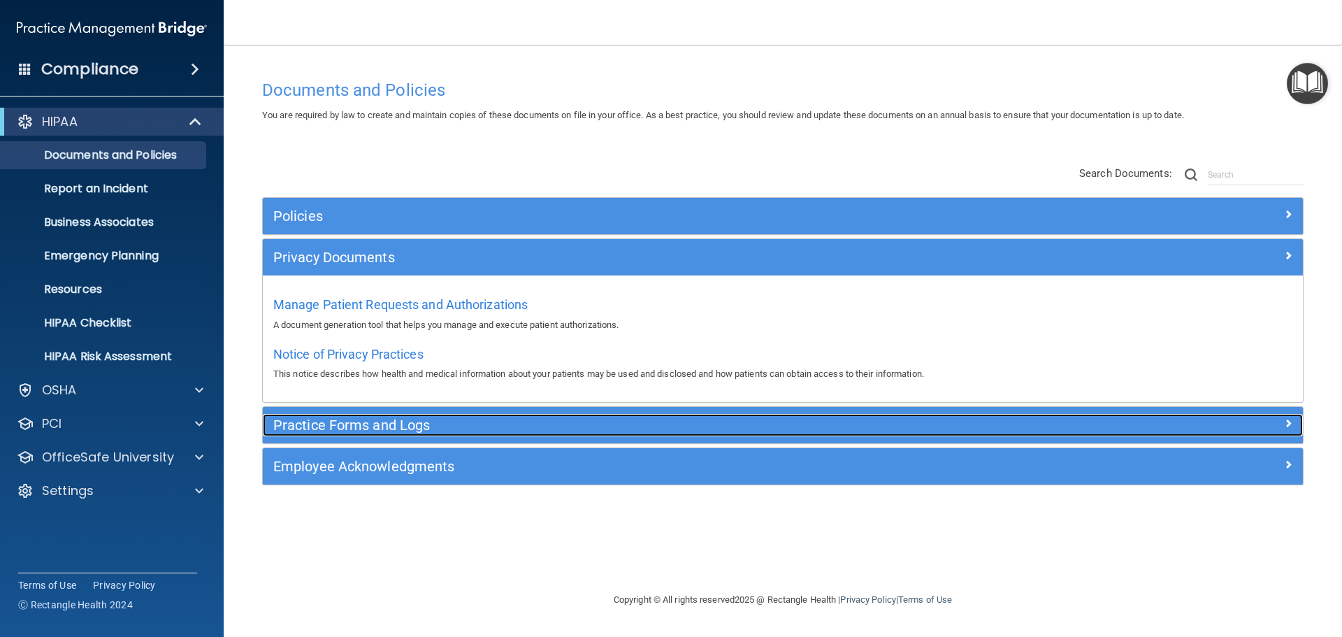
click at [363, 424] on h5 "Practice Forms and Logs" at bounding box center [652, 424] width 759 height 15
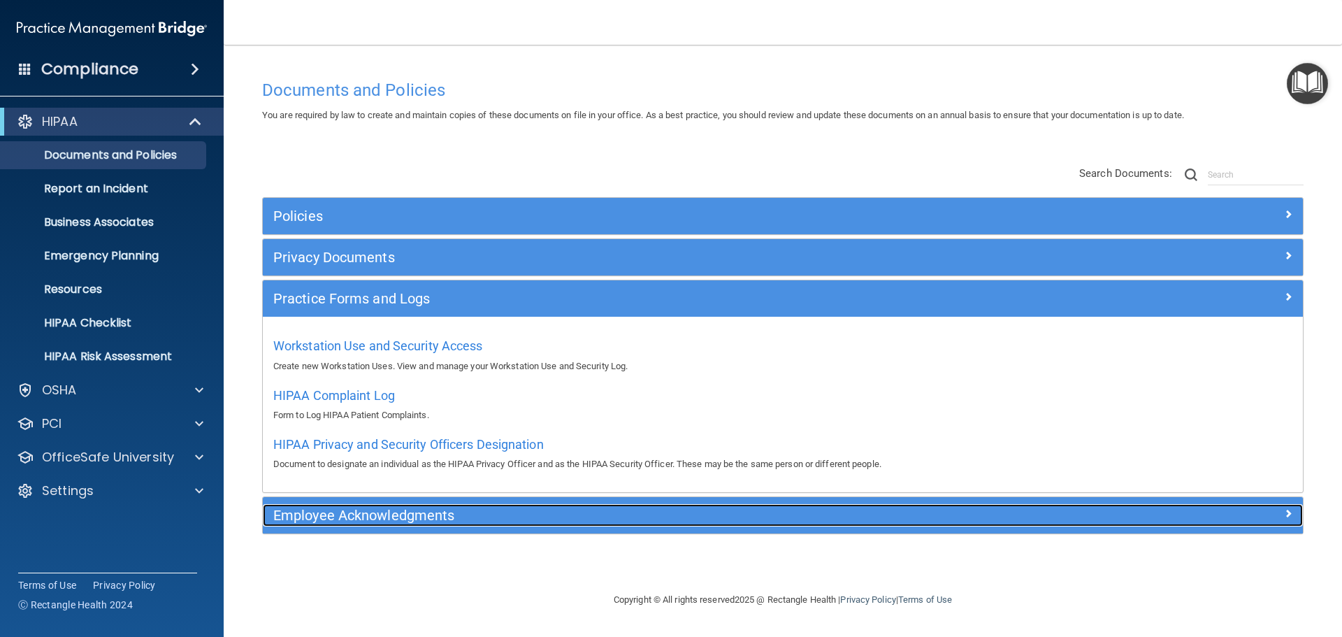
click at [335, 514] on h5 "Employee Acknowledgments" at bounding box center [652, 514] width 759 height 15
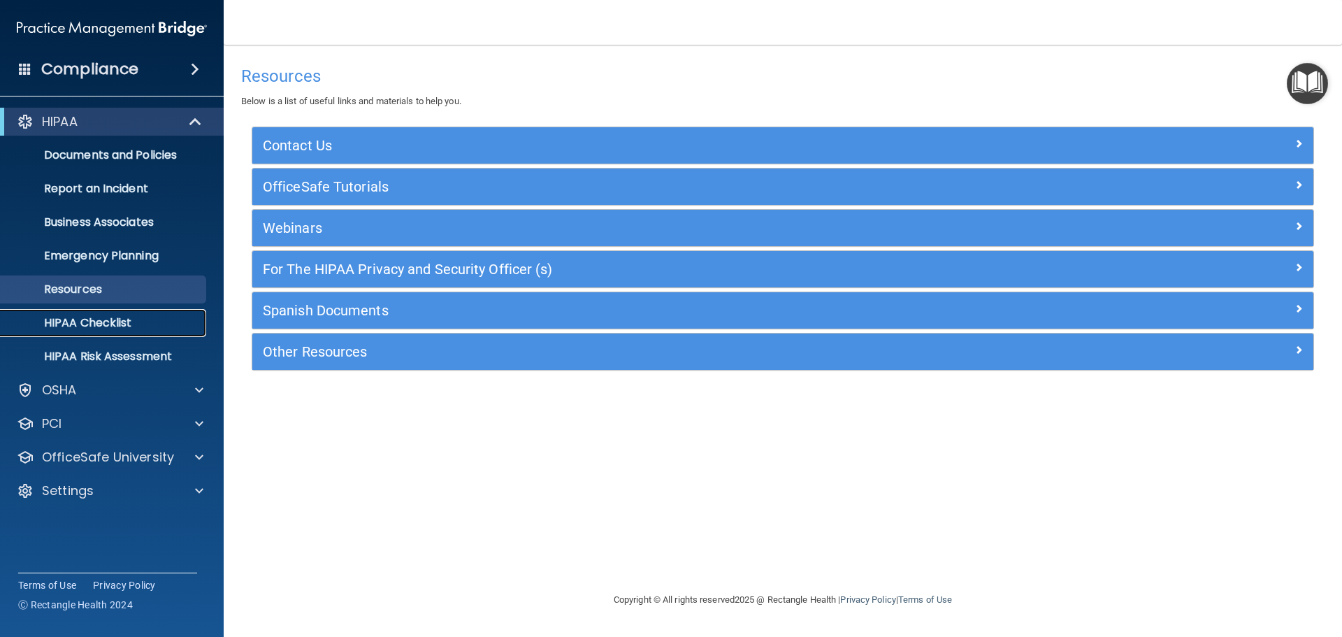
click at [76, 324] on p "HIPAA Checklist" at bounding box center [104, 323] width 191 height 14
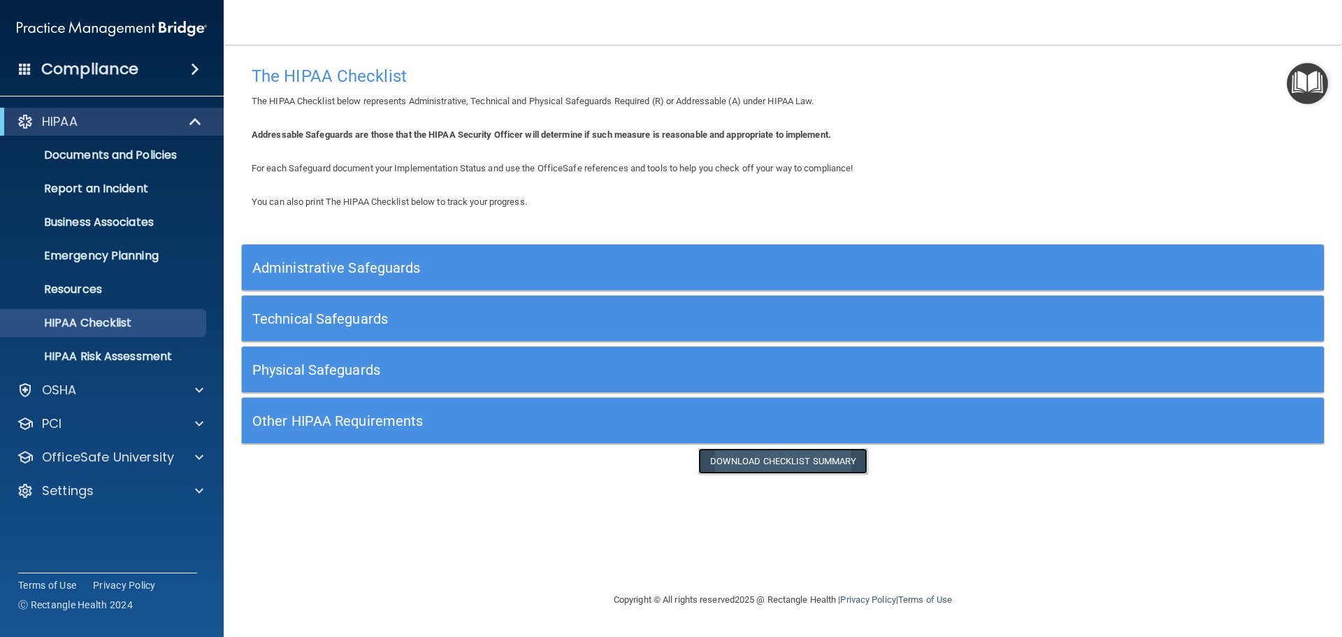
click at [767, 458] on link "Download Checklist Summary" at bounding box center [783, 461] width 170 height 26
click at [287, 315] on h5 "Technical Safeguards" at bounding box center [647, 318] width 790 height 15
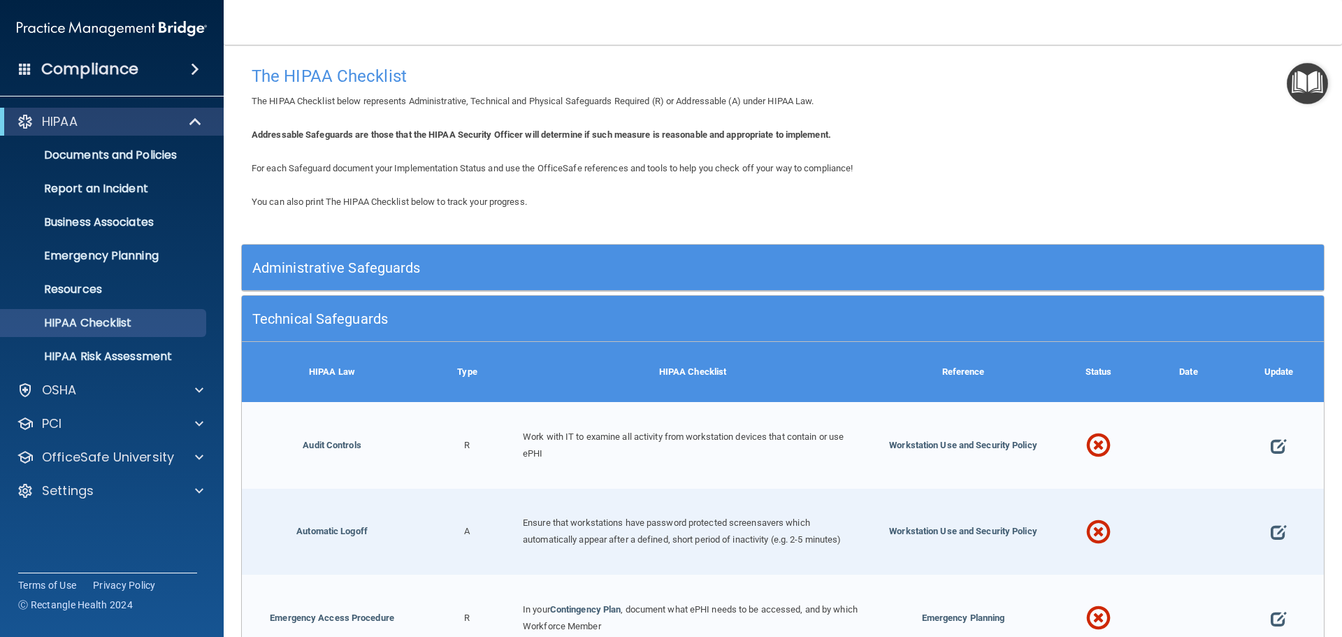
click at [351, 315] on h5 "Technical Safeguards" at bounding box center [647, 318] width 790 height 15
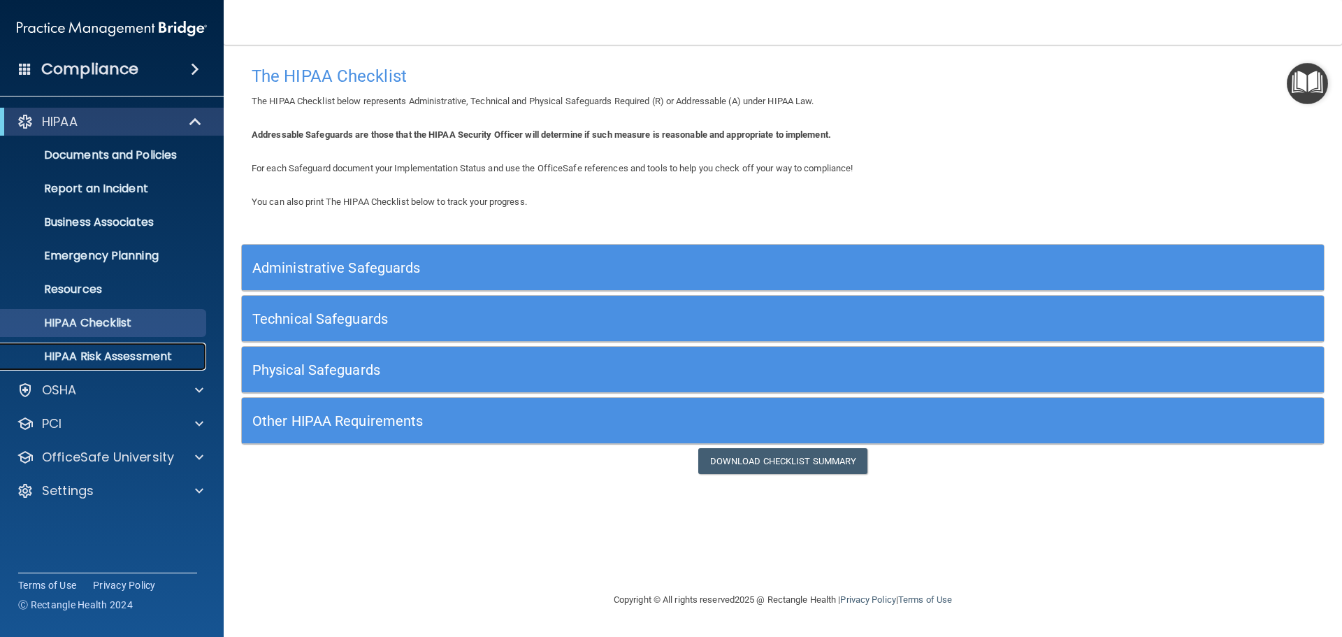
click at [99, 355] on p "HIPAA Risk Assessment" at bounding box center [104, 356] width 191 height 14
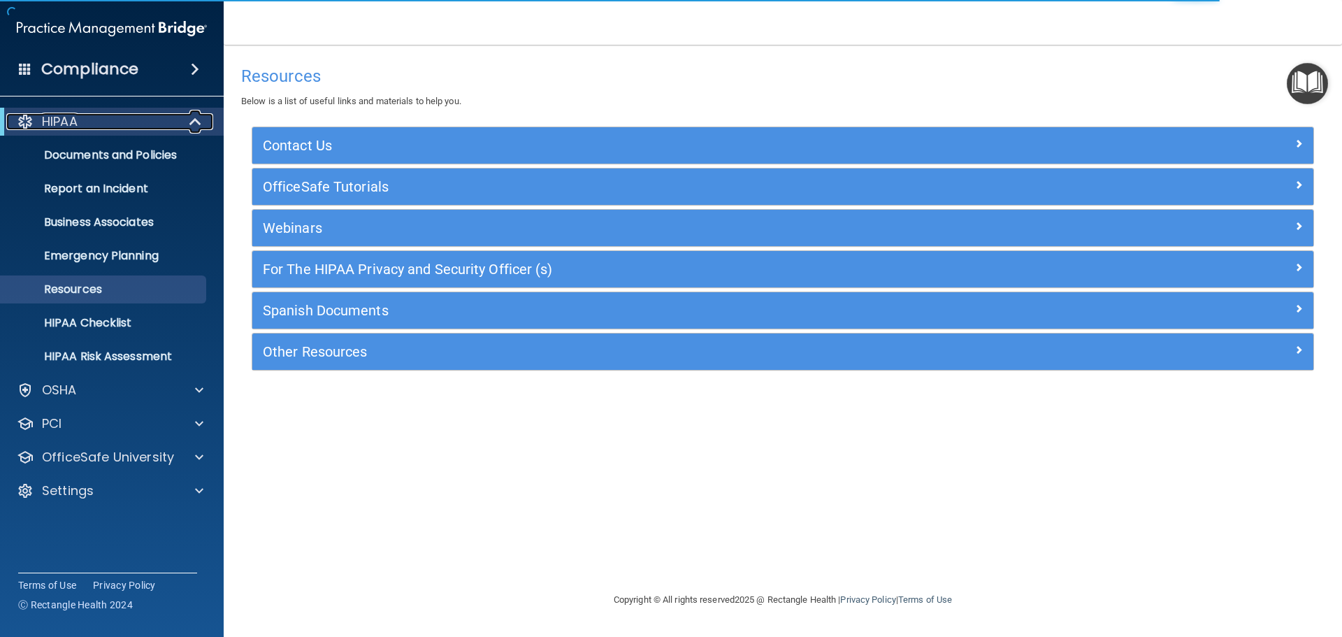
click at [89, 119] on div "HIPAA" at bounding box center [92, 121] width 173 height 17
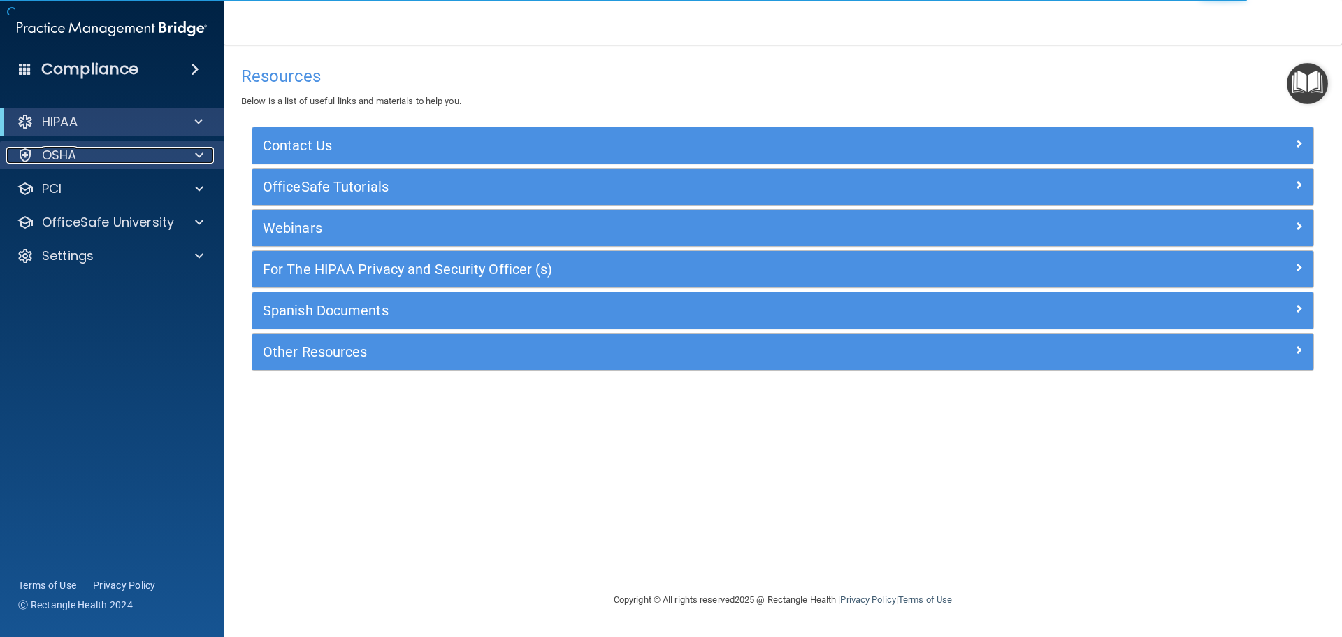
click at [69, 157] on p "OSHA" at bounding box center [59, 155] width 35 height 17
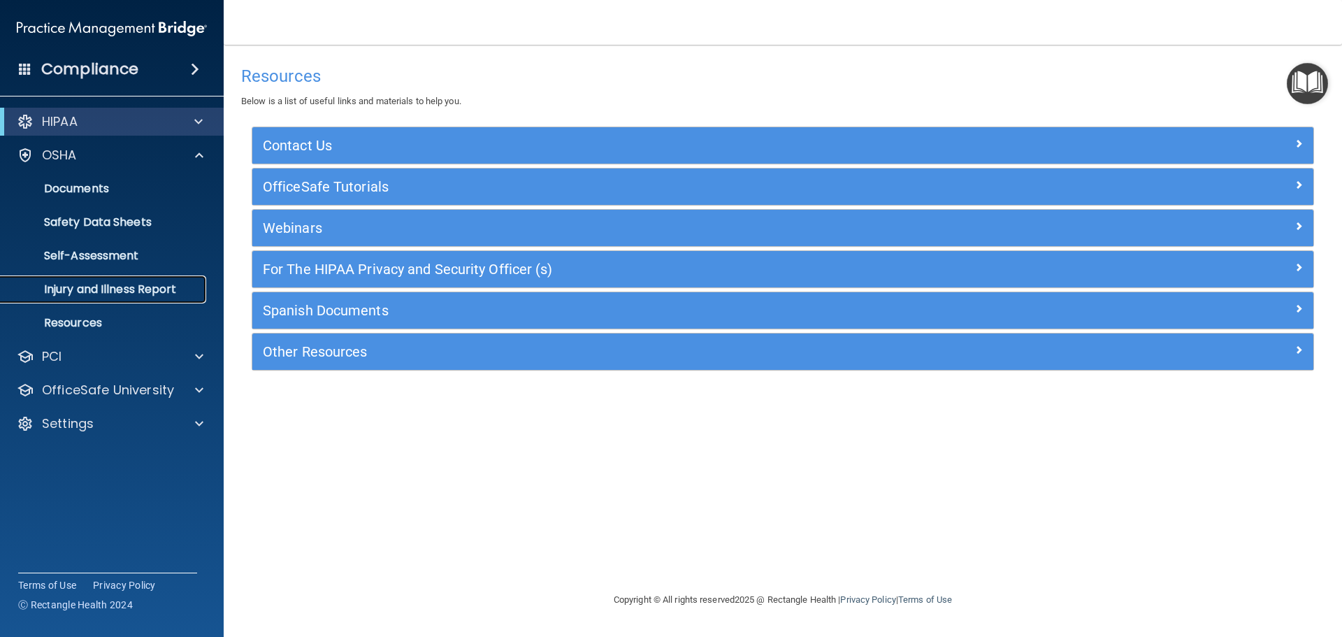
click at [108, 288] on p "Injury and Illness Report" at bounding box center [104, 289] width 191 height 14
